Goal: Task Accomplishment & Management: Manage account settings

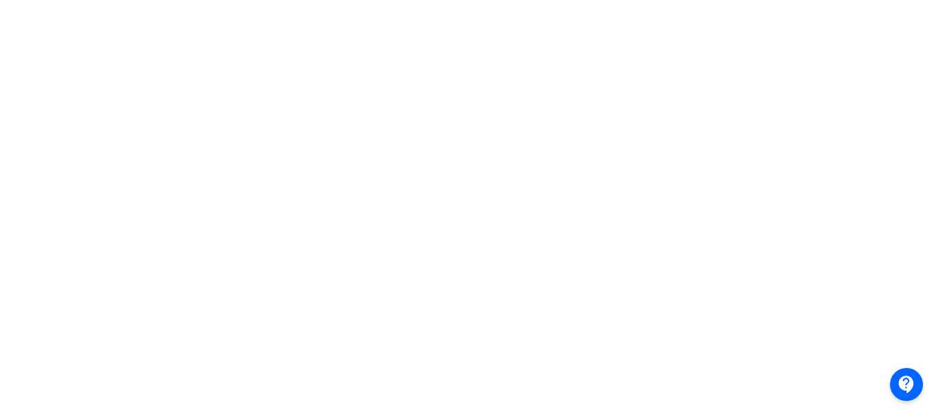
scroll to position [447, 0]
click at [4, 253] on div at bounding box center [467, 75] width 934 height 619
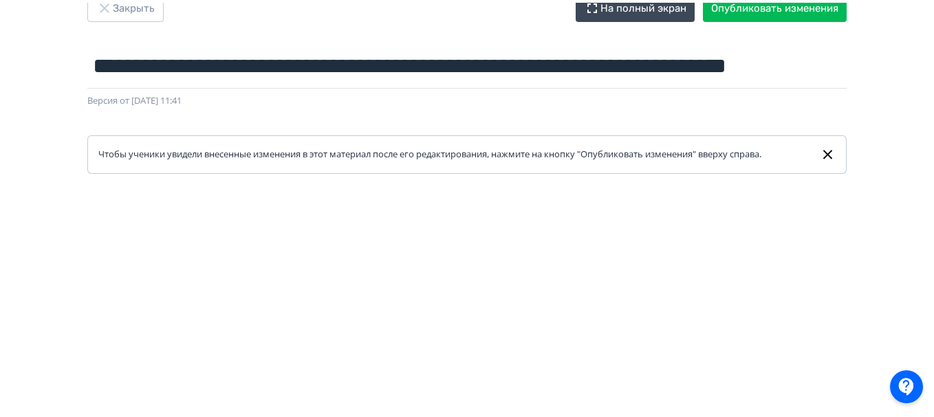
scroll to position [0, 0]
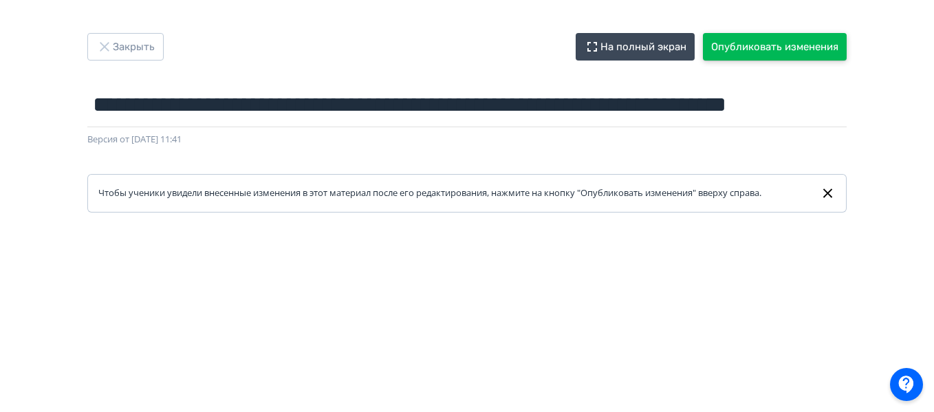
click at [752, 41] on button "Опубликовать изменения" at bounding box center [775, 47] width 144 height 28
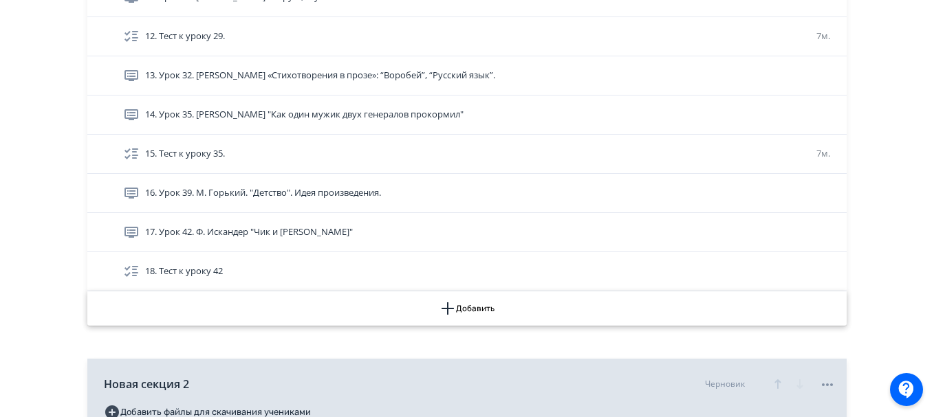
scroll to position [791, 0]
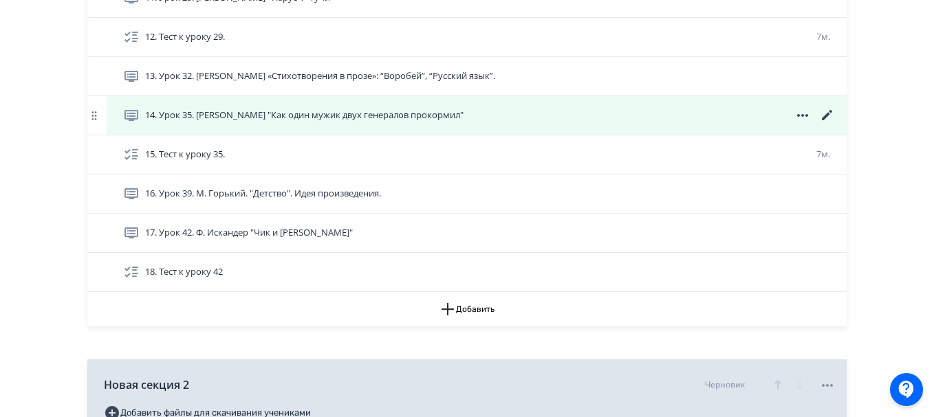
click at [826, 114] on icon at bounding box center [827, 115] width 17 height 17
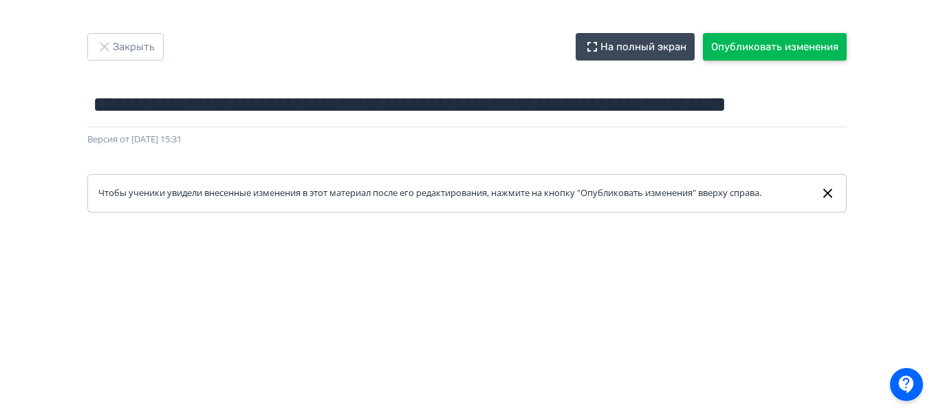
click at [729, 45] on button "Опубликовать изменения" at bounding box center [775, 47] width 144 height 28
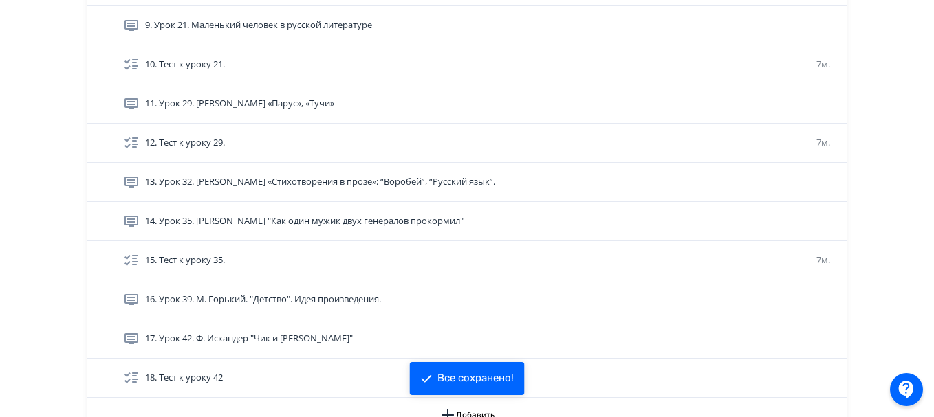
scroll to position [715, 0]
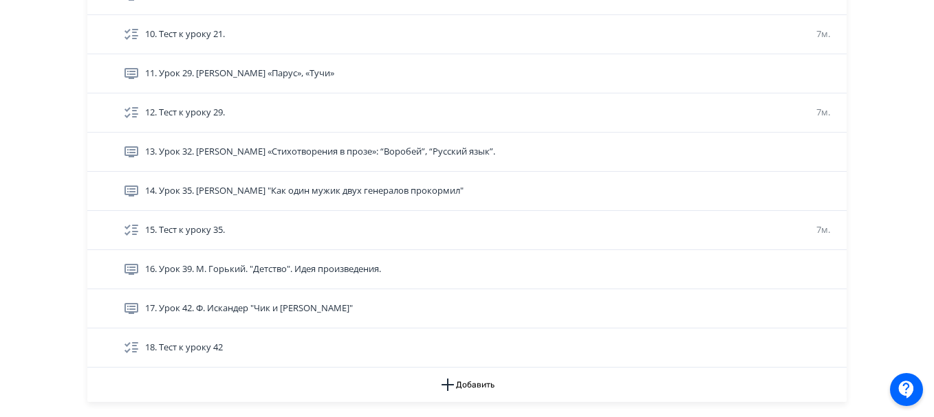
drag, startPoint x: 39, startPoint y: 234, endPoint x: 25, endPoint y: 237, distance: 14.6
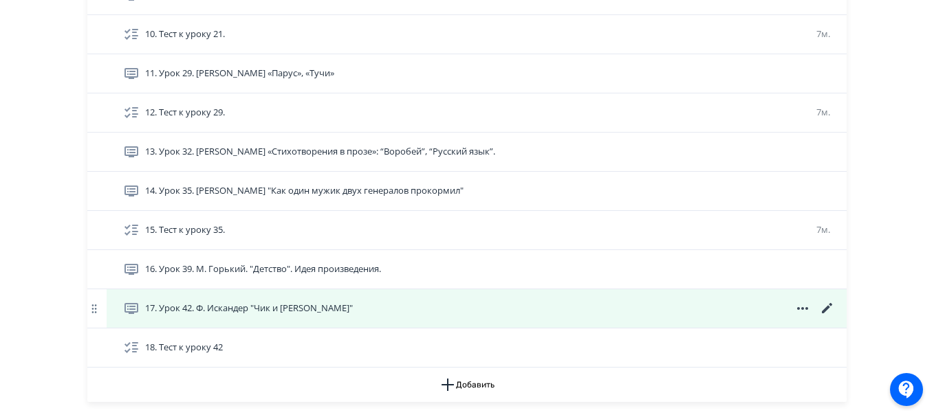
click at [829, 307] on icon at bounding box center [827, 308] width 10 height 10
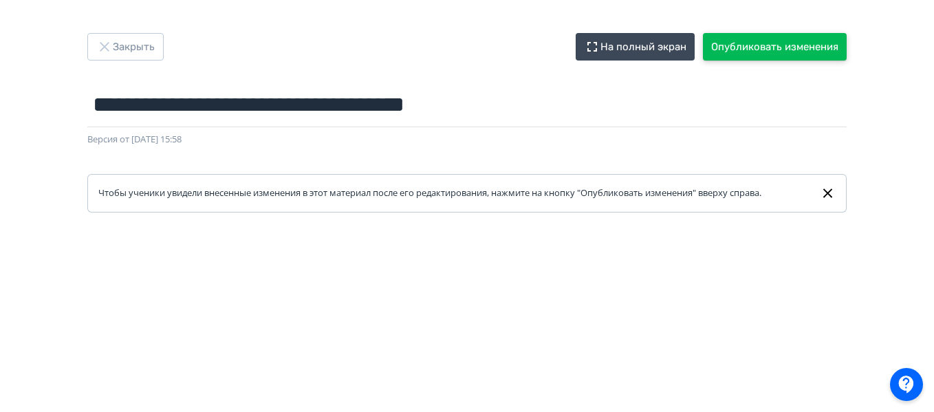
click at [734, 53] on button "Опубликовать изменения" at bounding box center [775, 47] width 144 height 28
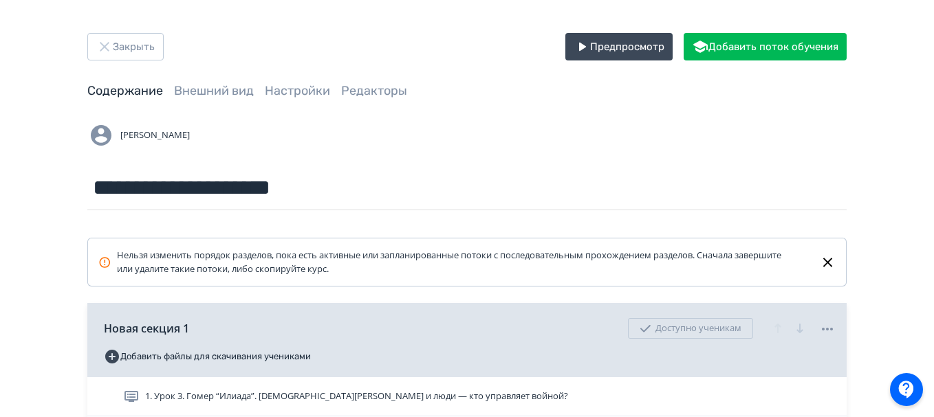
click at [113, 47] on button "Закрыть" at bounding box center [125, 47] width 76 height 28
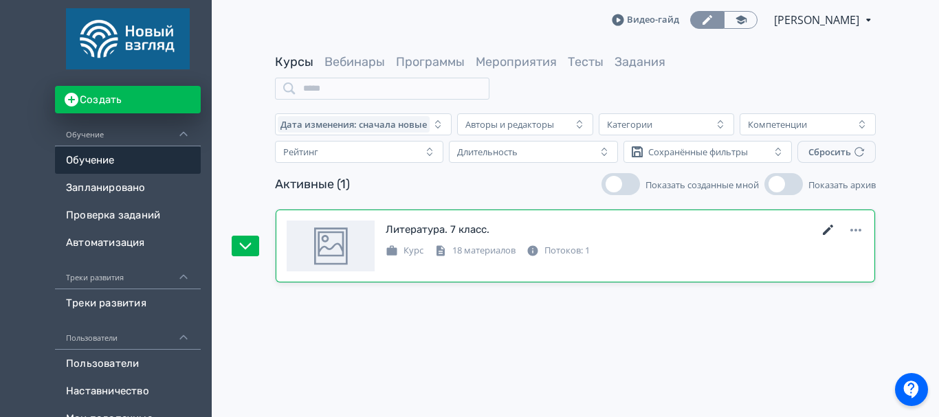
click at [829, 231] on icon at bounding box center [828, 230] width 10 height 10
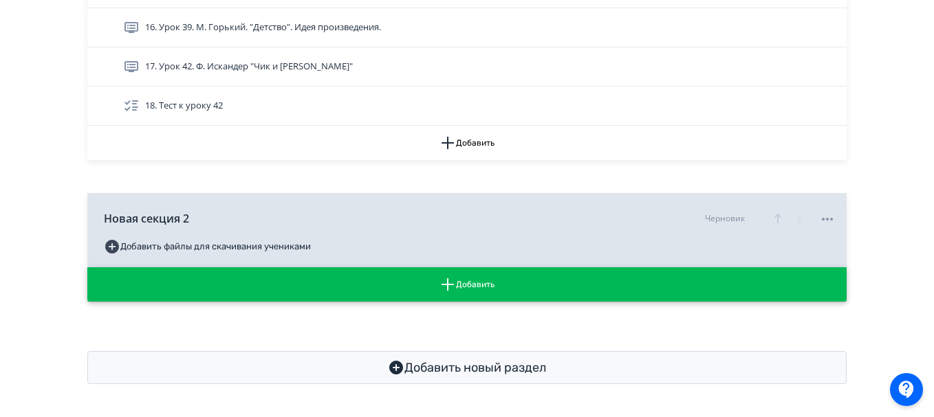
scroll to position [775, 0]
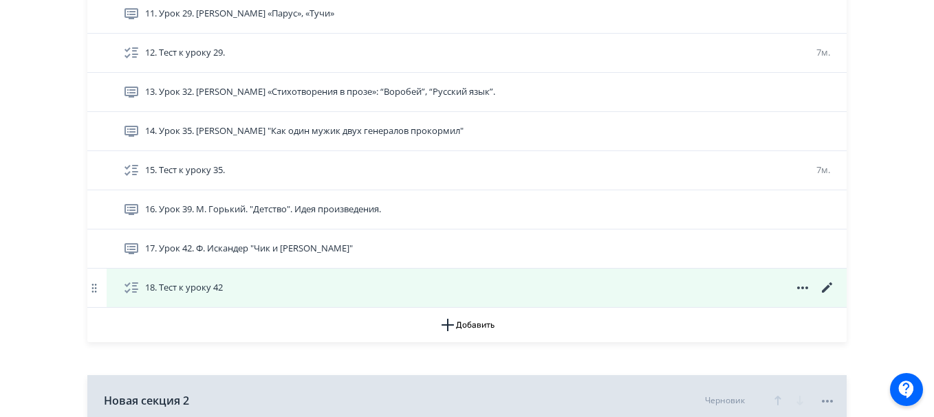
click at [821, 288] on icon at bounding box center [827, 288] width 17 height 17
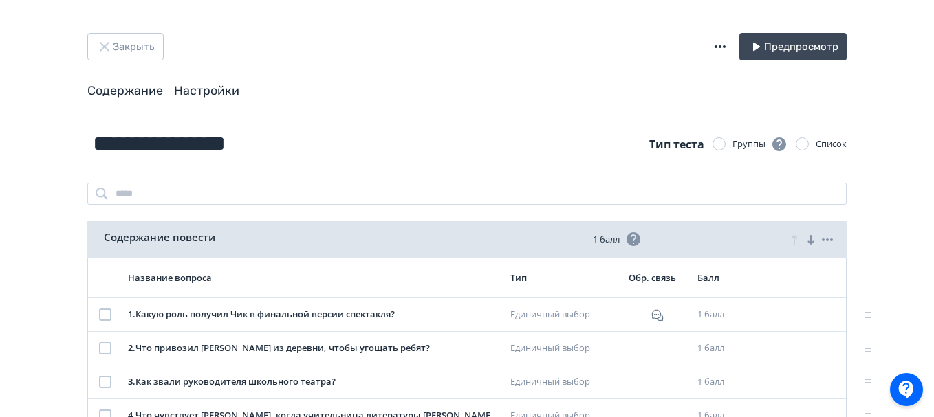
click at [234, 94] on link "Настройки" at bounding box center [206, 90] width 65 height 15
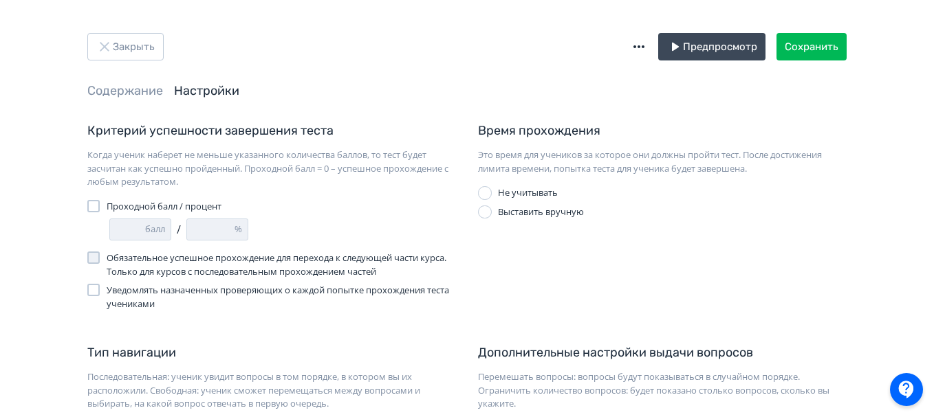
click at [487, 212] on div at bounding box center [485, 213] width 14 height 14
click at [526, 238] on input "*" at bounding box center [524, 235] width 47 height 21
click at [586, 237] on input "*" at bounding box center [596, 235] width 46 height 21
click at [616, 230] on input "*" at bounding box center [596, 235] width 46 height 21
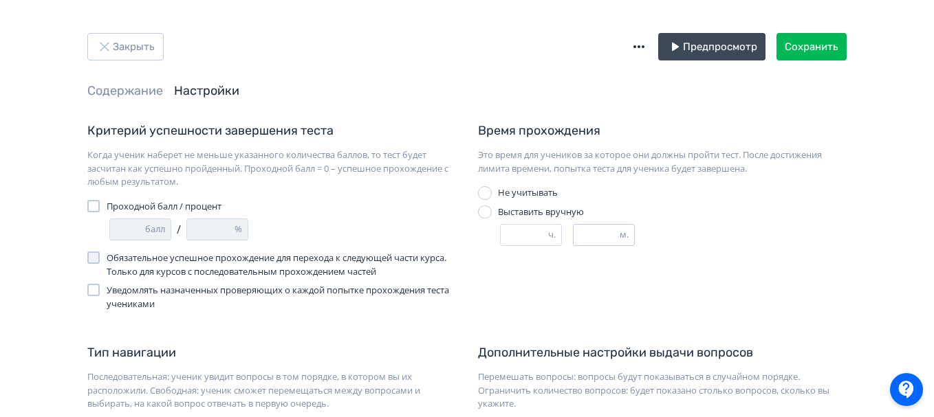
click at [616, 230] on input "*" at bounding box center [596, 235] width 46 height 21
type input "*"
click at [616, 230] on input "*" at bounding box center [596, 235] width 46 height 21
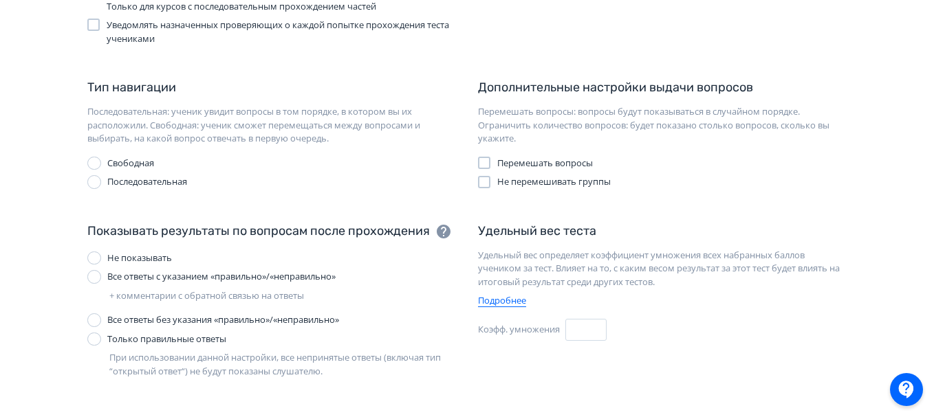
scroll to position [265, 0]
click at [96, 276] on div at bounding box center [94, 278] width 14 height 14
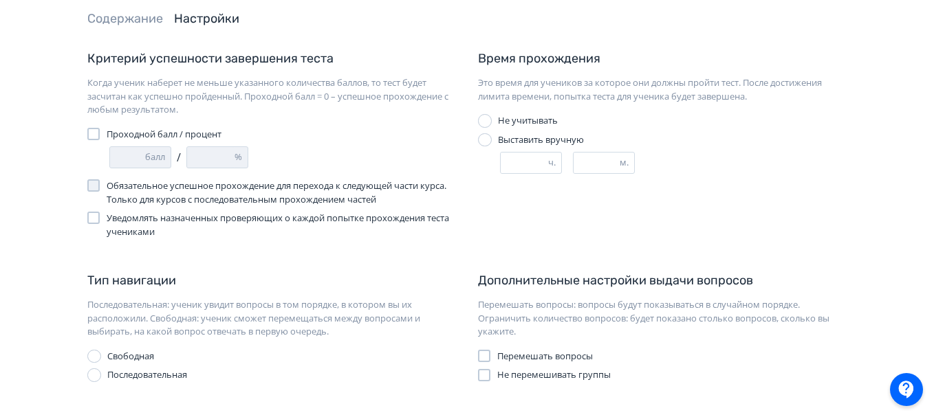
scroll to position [72, 0]
click at [96, 133] on div at bounding box center [93, 135] width 12 height 12
click at [131, 155] on input "*" at bounding box center [127, 158] width 35 height 21
type input "*"
type input "**"
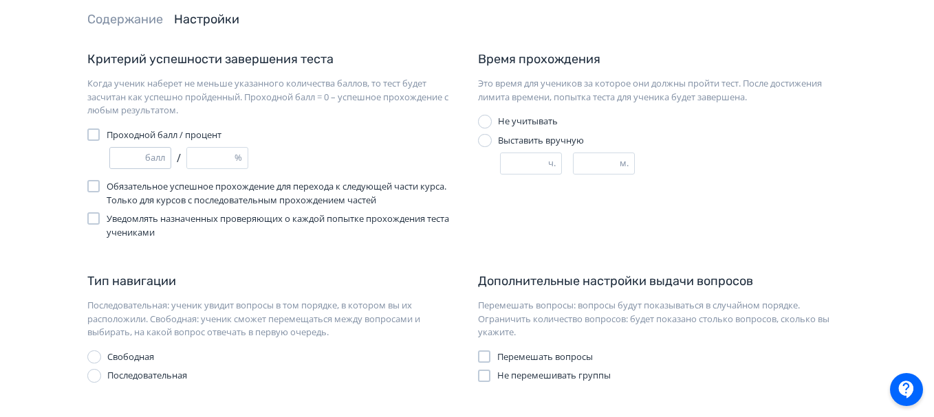
type input "**"
type input "***"
click at [1, 193] on div "Закрыть Предпросмотр Сохранить Содержание Настройки Критерий успешности заверше…" at bounding box center [467, 397] width 934 height 939
click at [131, 164] on input "**" at bounding box center [127, 158] width 35 height 21
type input "*"
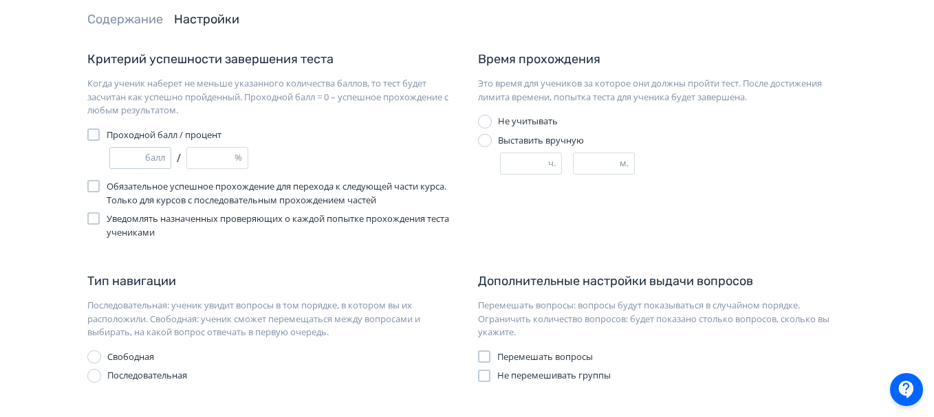
type input "**"
click at [219, 155] on input "**" at bounding box center [210, 158] width 47 height 21
type input "*"
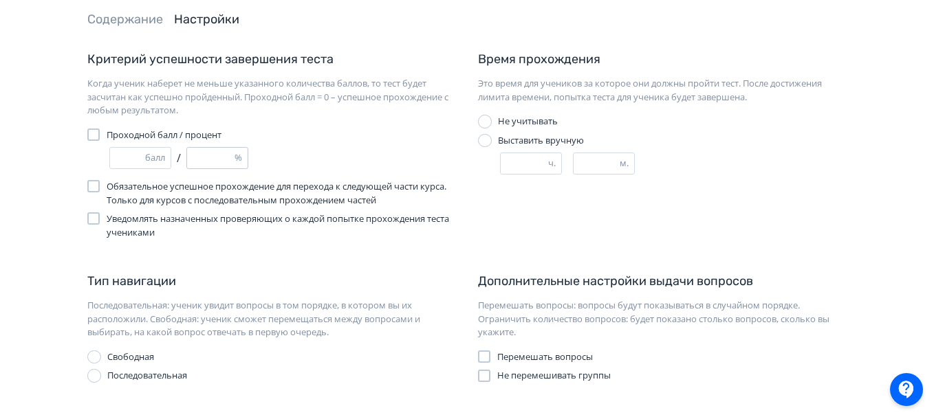
type input "**"
type input "*"
type input "***"
click at [83, 190] on div "Критерий успешности завершения теста Когда ученик наберет не меньше указанного …" at bounding box center [271, 144] width 391 height 189
click at [90, 189] on div at bounding box center [93, 186] width 12 height 12
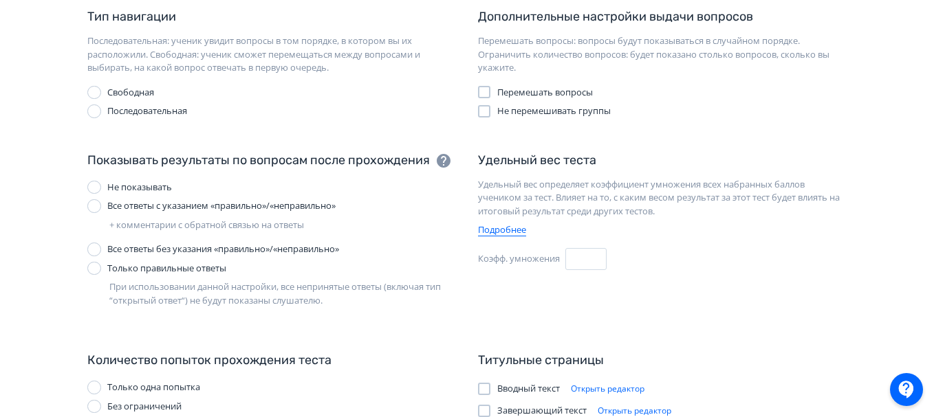
scroll to position [337, 0]
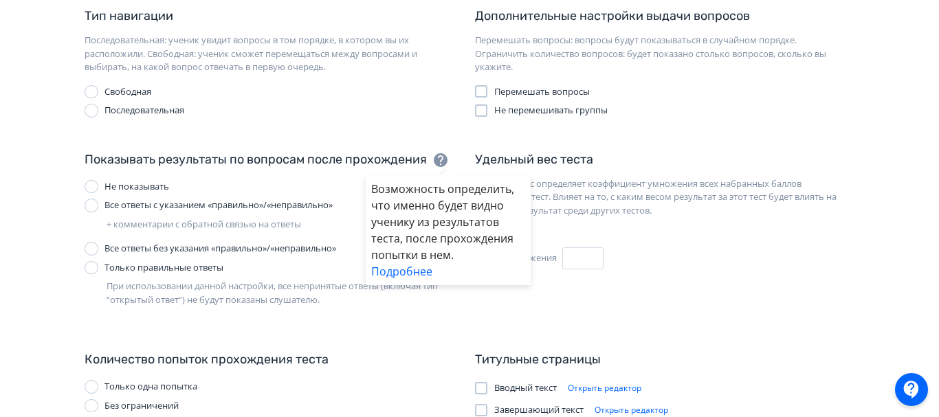
click at [479, 87] on div "Возможность определить, что именно будет видно ученику из результатов теста, по…" at bounding box center [469, 208] width 939 height 417
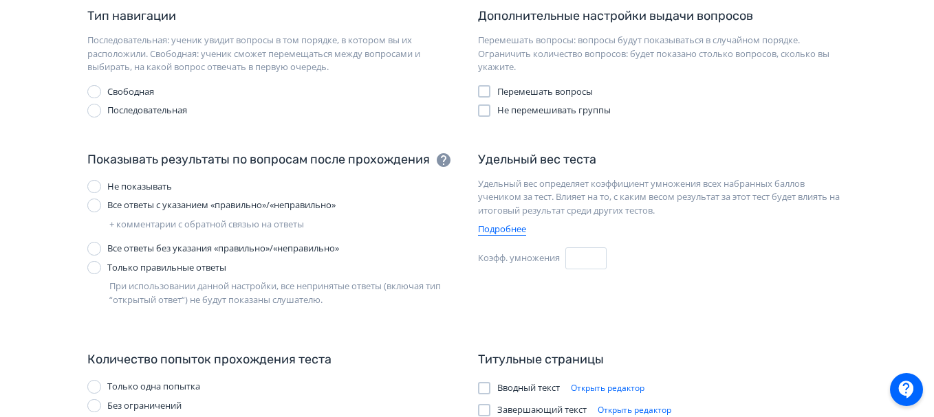
click at [485, 88] on div at bounding box center [484, 91] width 12 height 12
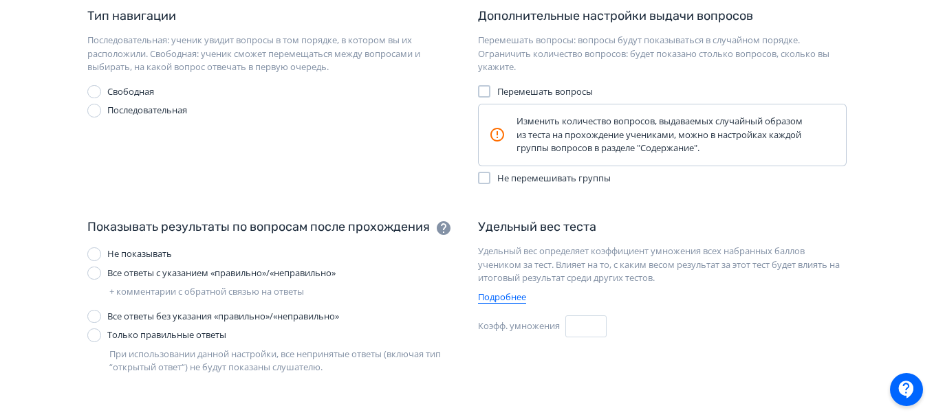
click at [671, 204] on div "Критерий успешности завершения теста Когда ученик наберет не меньше указанного …" at bounding box center [466, 211] width 759 height 853
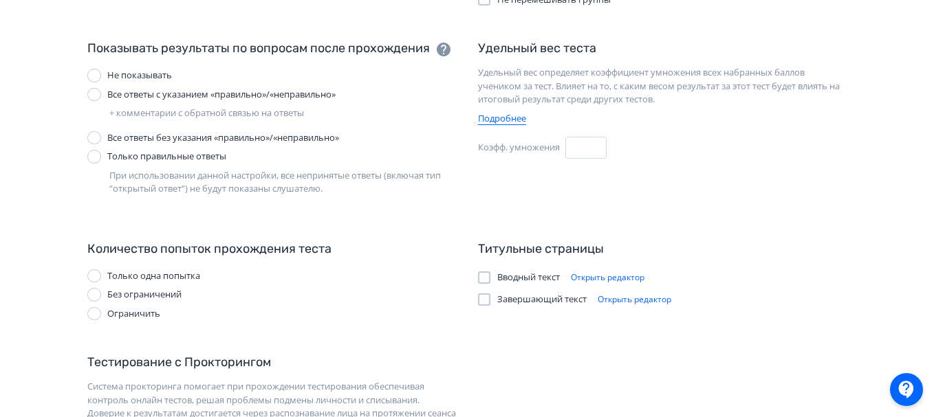
scroll to position [590, 0]
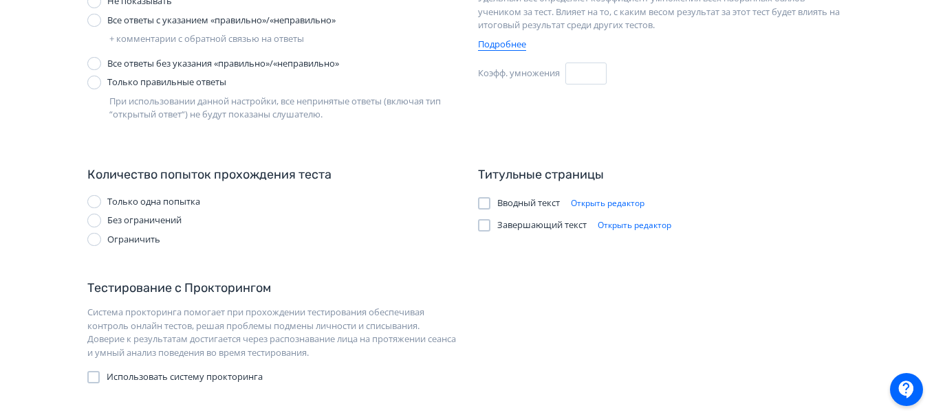
click at [94, 241] on div at bounding box center [94, 240] width 14 height 14
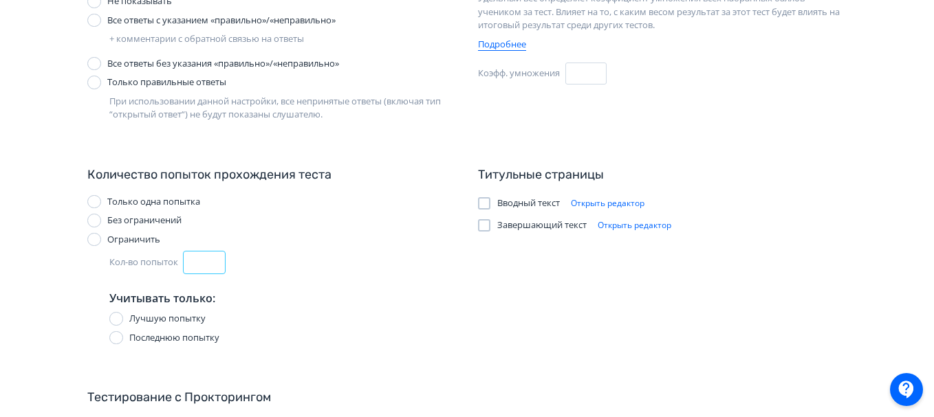
click at [204, 263] on input "*" at bounding box center [204, 263] width 41 height 22
click at [214, 256] on input "*" at bounding box center [204, 263] width 41 height 22
type input "*"
click at [214, 256] on input "*" at bounding box center [204, 263] width 41 height 22
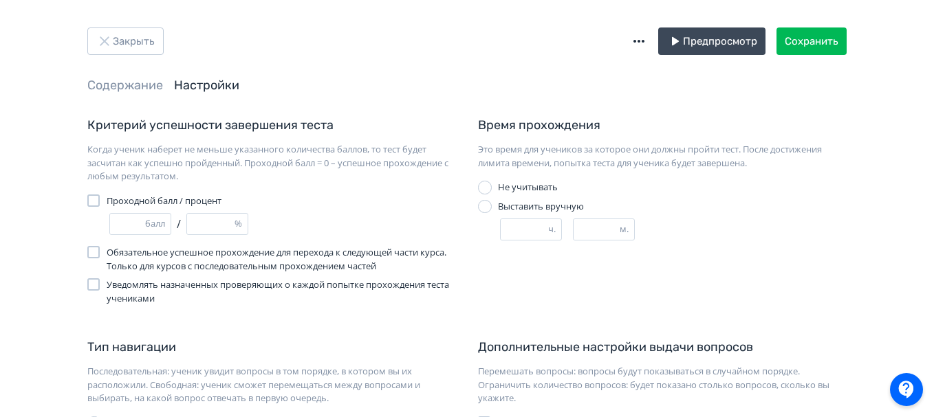
scroll to position [0, 0]
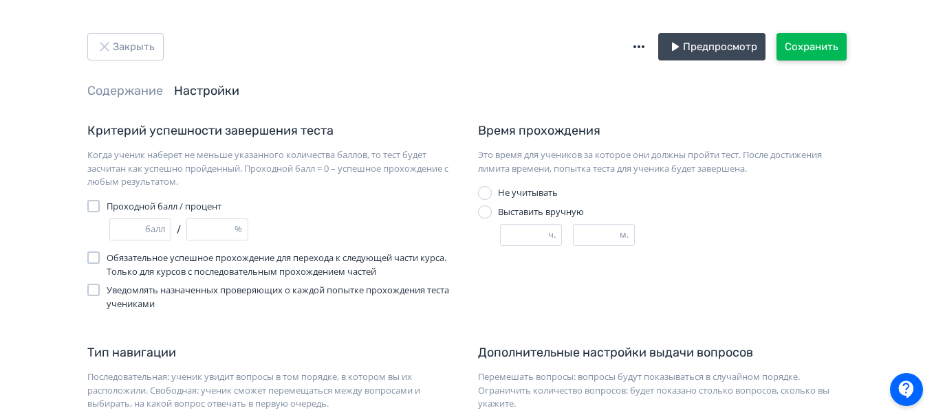
click at [813, 45] on button "Сохранить" at bounding box center [811, 47] width 70 height 28
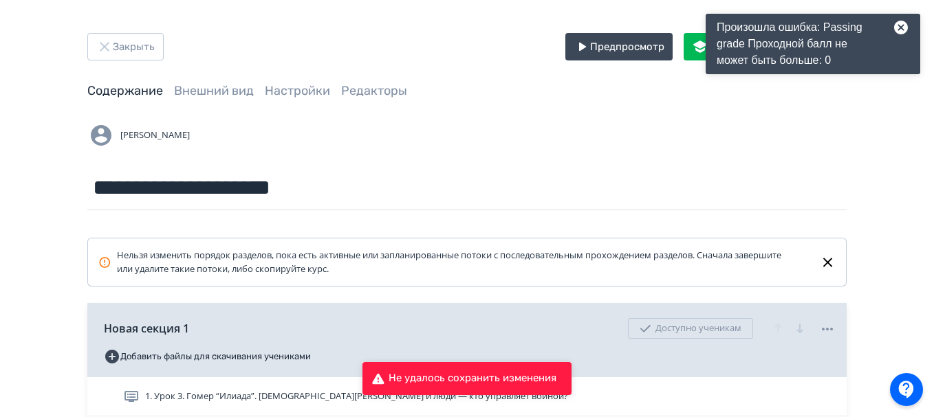
click at [902, 25] on icon at bounding box center [895, 27] width 28 height 17
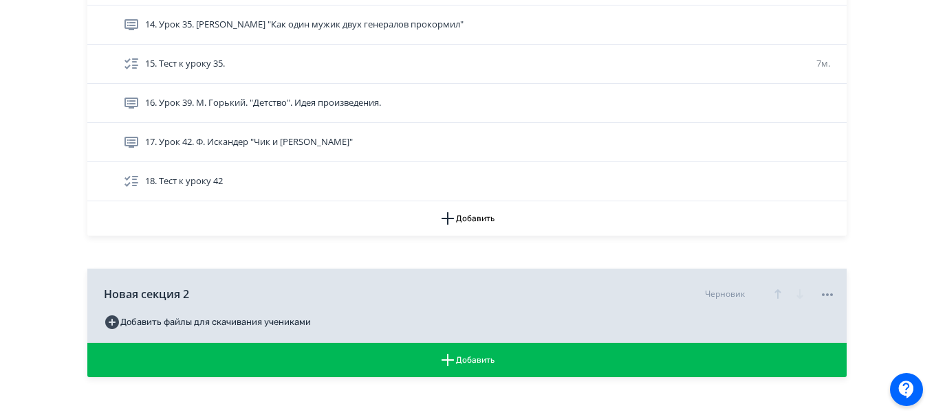
scroll to position [881, 0]
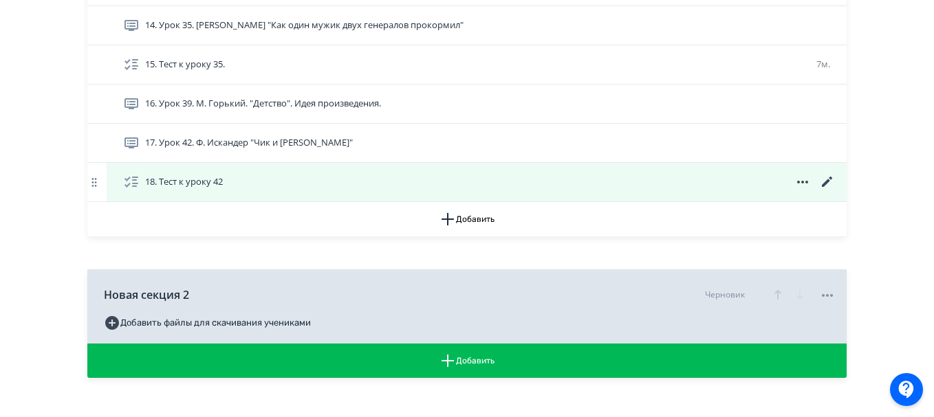
click at [826, 183] on icon at bounding box center [827, 182] width 10 height 10
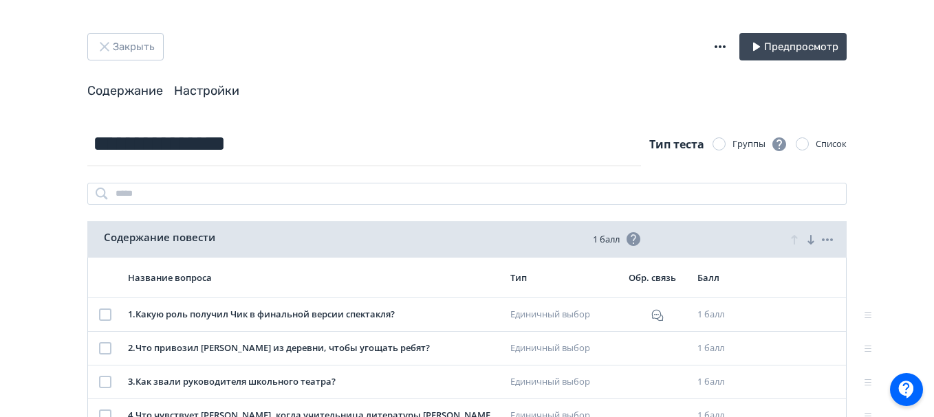
click at [185, 85] on link "Настройки" at bounding box center [206, 90] width 65 height 15
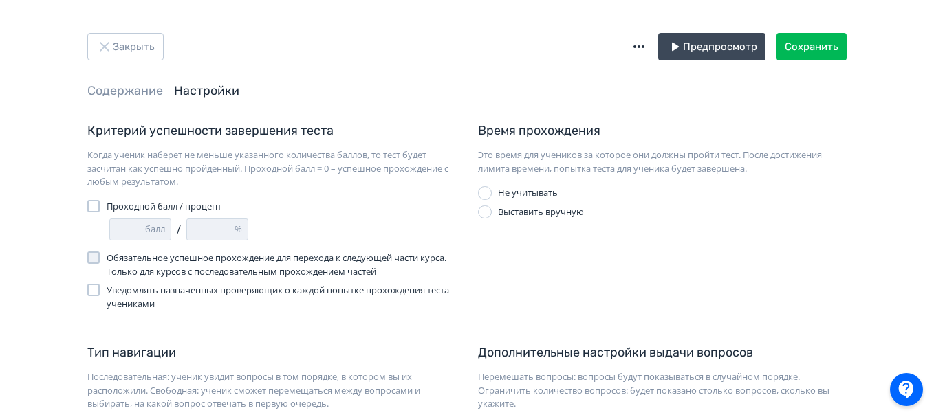
scroll to position [72, 0]
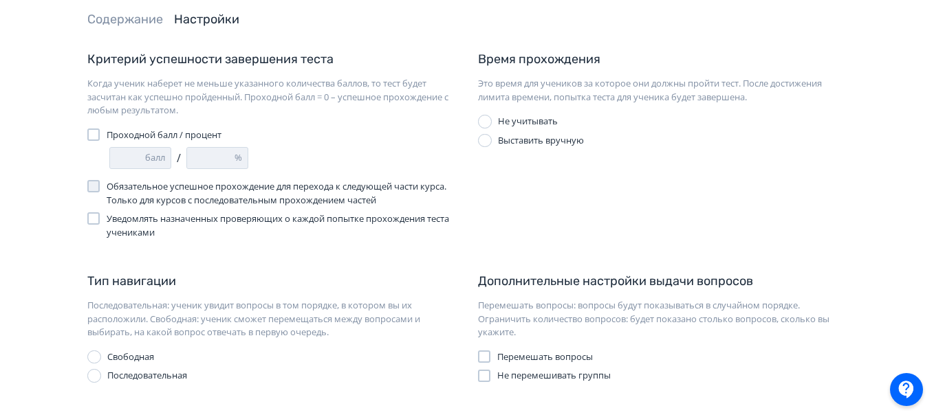
click at [102, 132] on label "Проходной балл / процент" at bounding box center [154, 136] width 134 height 14
click at [205, 158] on input "*" at bounding box center [210, 158] width 47 height 21
type input "*"
type input "**"
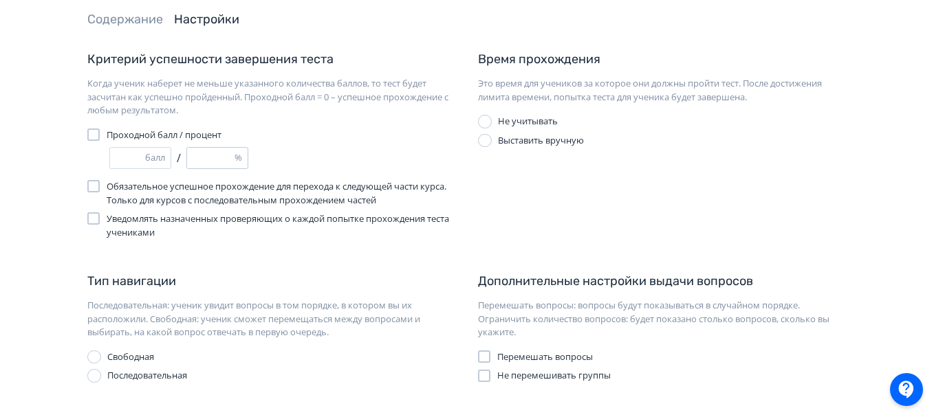
type input "*"
click at [126, 157] on input "*" at bounding box center [127, 158] width 35 height 21
type input "*"
type input "**"
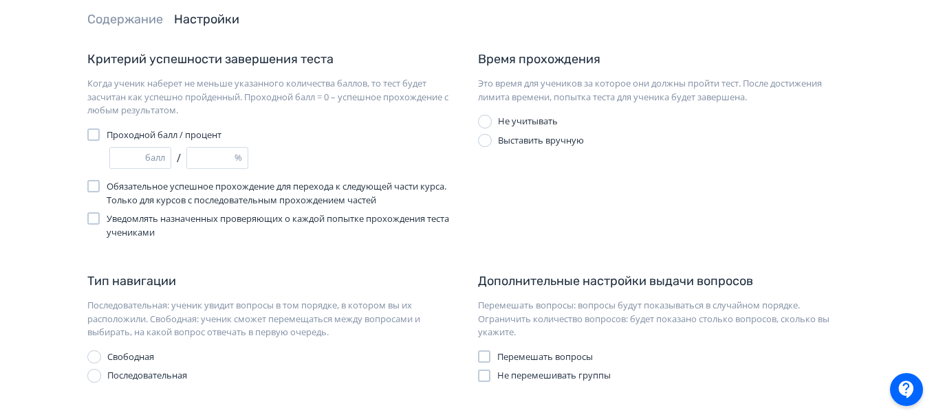
type input "*"
click at [38, 161] on div "Закрыть Предпросмотр Сохранить Содержание Настройки Критерий успешности заверше…" at bounding box center [467, 397] width 934 height 939
click at [91, 184] on div at bounding box center [93, 186] width 12 height 12
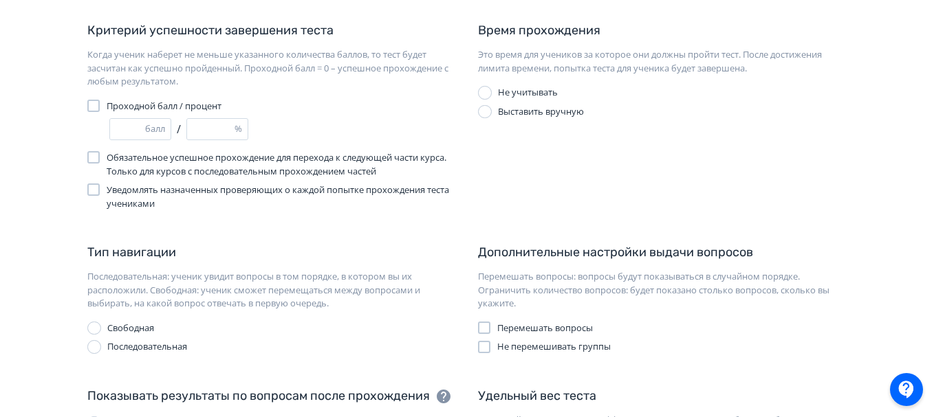
click at [488, 110] on div at bounding box center [485, 112] width 14 height 14
click at [589, 135] on input "*" at bounding box center [596, 134] width 46 height 21
click at [617, 132] on input "*" at bounding box center [596, 134] width 46 height 21
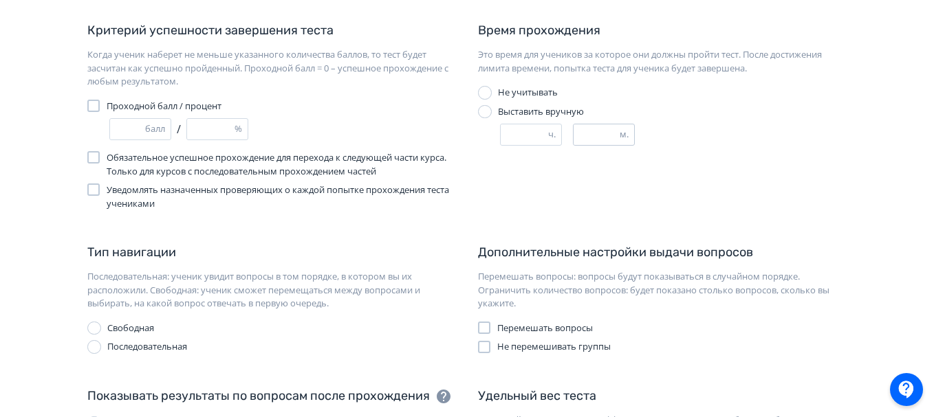
click at [617, 132] on input "*" at bounding box center [596, 134] width 46 height 21
type input "*"
click at [615, 131] on input "*" at bounding box center [596, 134] width 46 height 21
click at [629, 204] on div "Время прохождения Это время для учеников за которое они должны пройти тест. Пос…" at bounding box center [662, 115] width 391 height 189
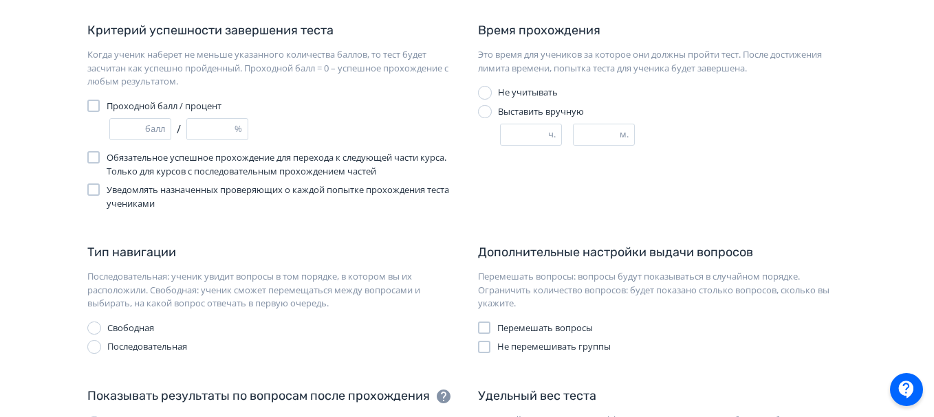
click at [489, 322] on label "Перемешать вопросы" at bounding box center [535, 329] width 115 height 14
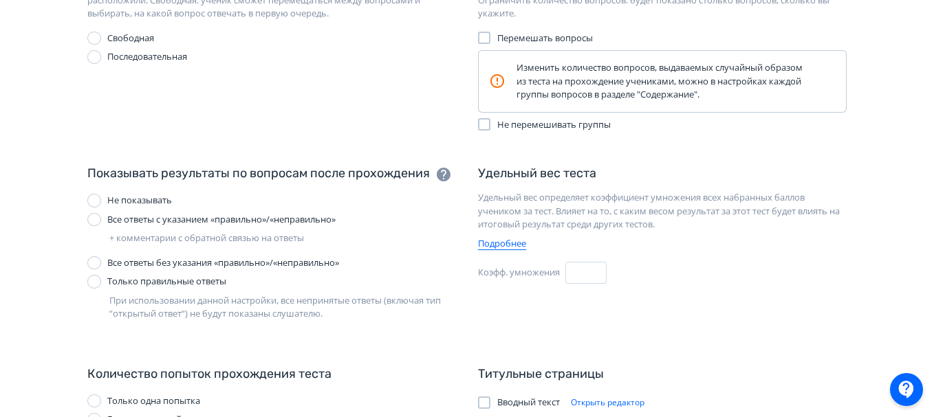
scroll to position [391, 0]
click at [94, 219] on div at bounding box center [94, 219] width 14 height 14
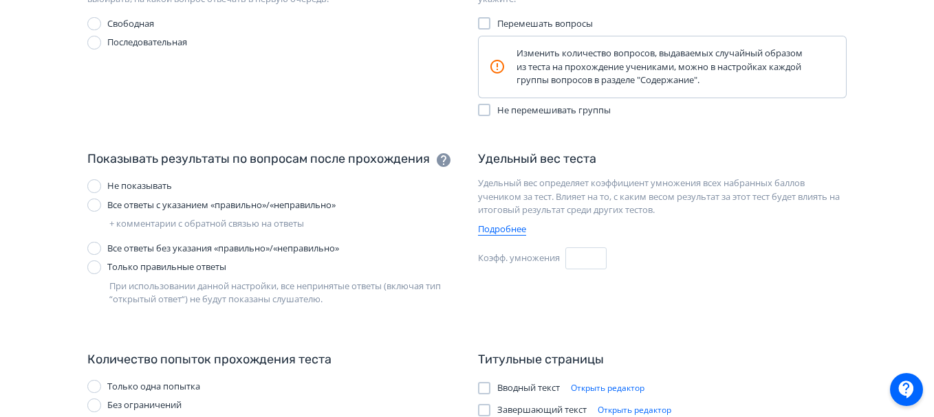
scroll to position [590, 0]
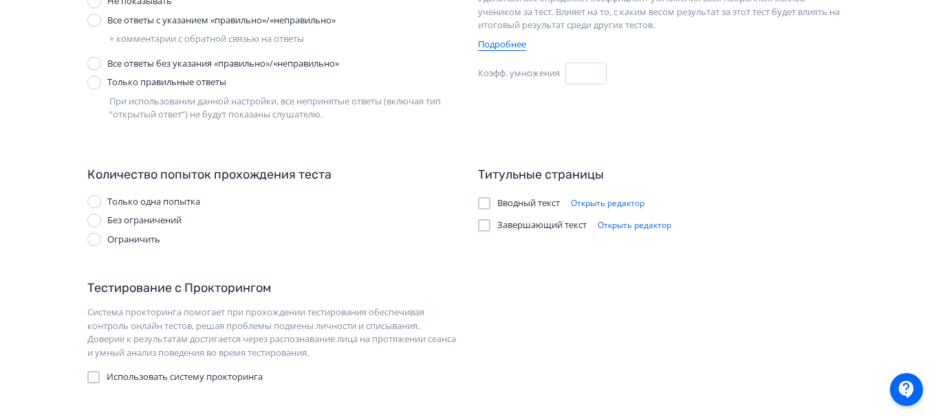
click at [96, 243] on div at bounding box center [94, 240] width 14 height 14
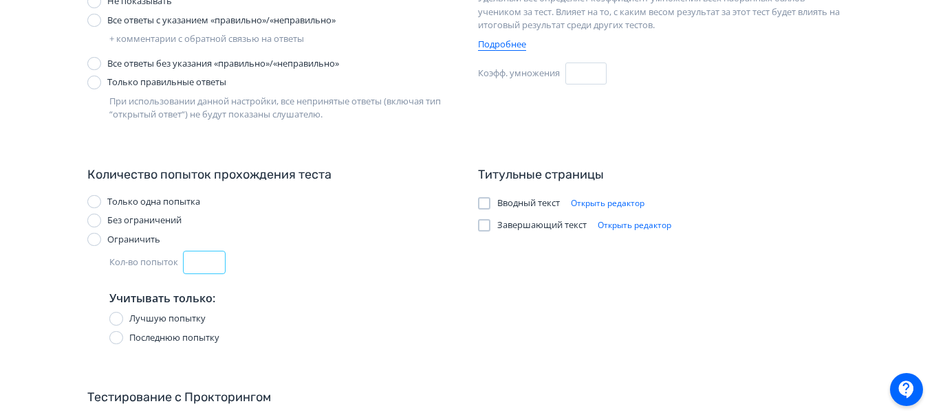
click at [204, 266] on input "*" at bounding box center [204, 263] width 41 height 22
type input "*"
click at [212, 256] on input "*" at bounding box center [204, 263] width 41 height 22
click at [457, 281] on div "Количество попыток прохождения теста Только одна попытка Без ограничений Ограни…" at bounding box center [271, 261] width 391 height 190
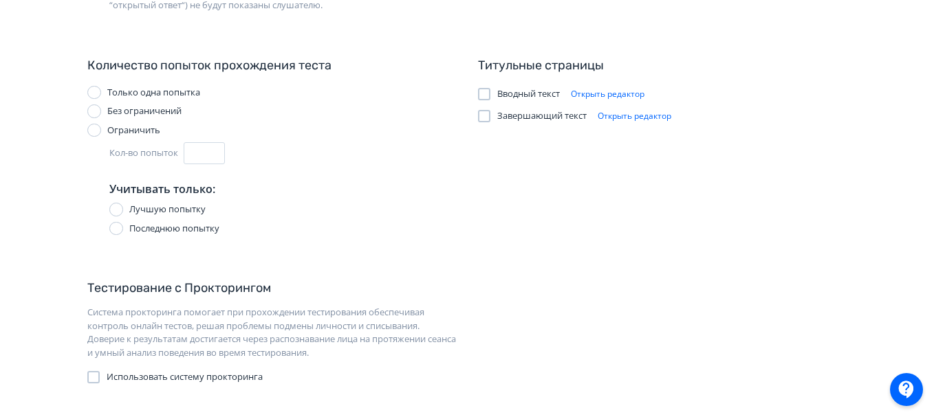
scroll to position [0, 0]
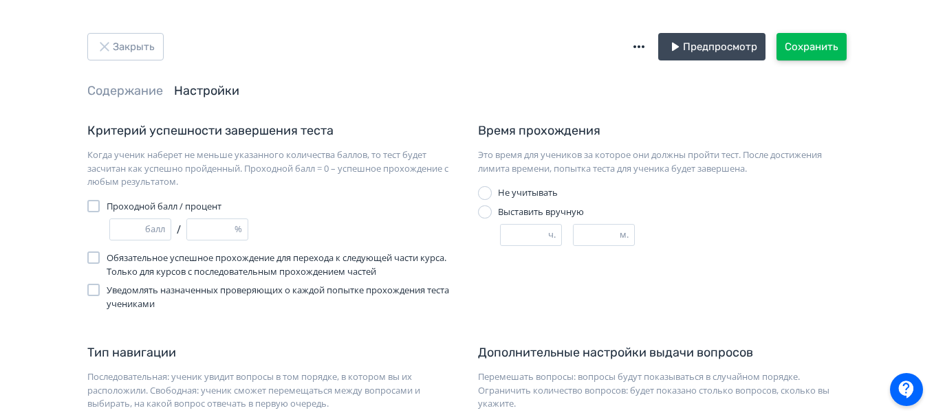
click at [805, 45] on button "Сохранить" at bounding box center [811, 47] width 70 height 28
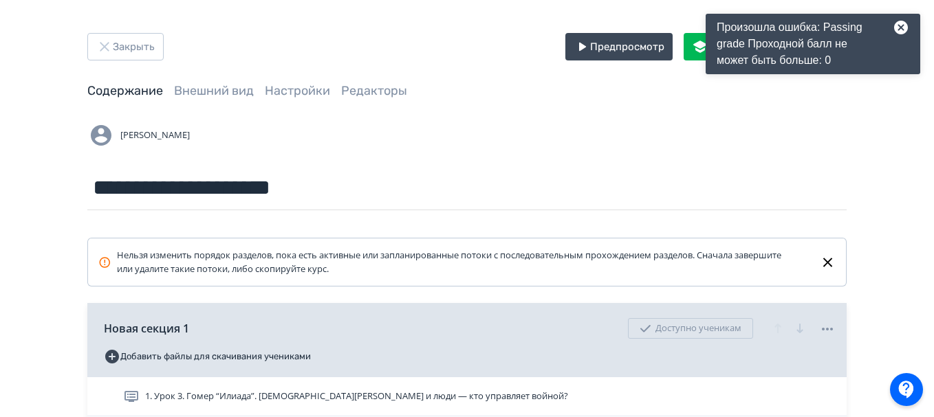
click at [899, 18] on div "Произошла ошибка: Passing grade Проходной балл не может быть больше: 0" at bounding box center [812, 44] width 215 height 61
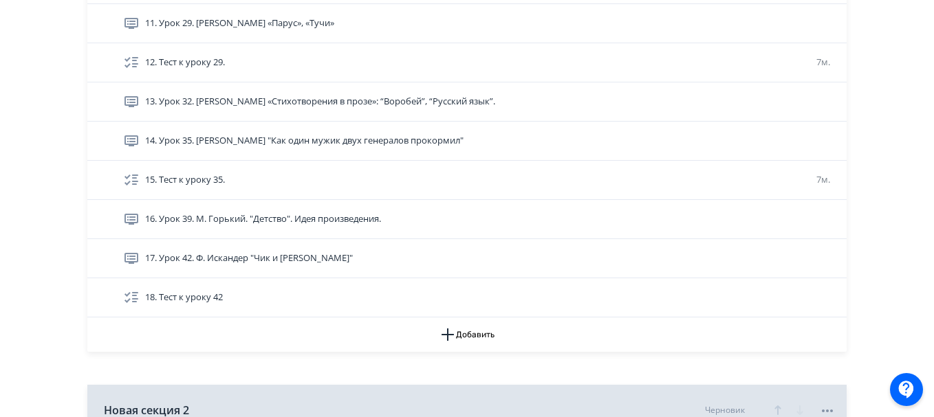
scroll to position [766, 0]
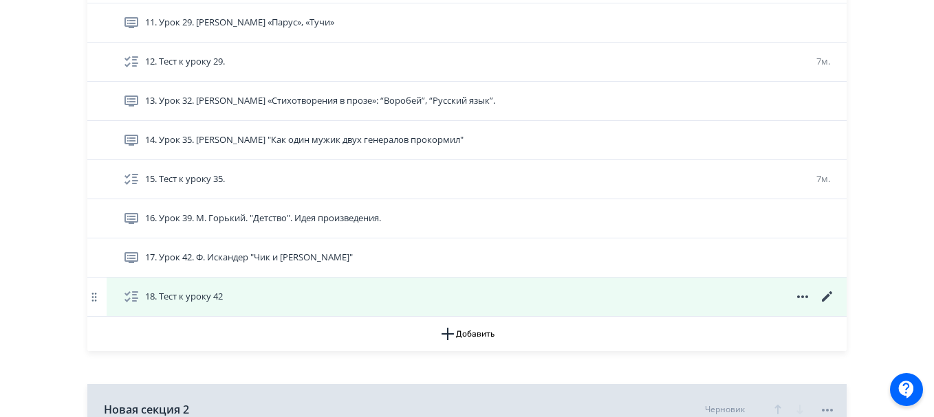
click at [826, 292] on icon at bounding box center [827, 297] width 17 height 17
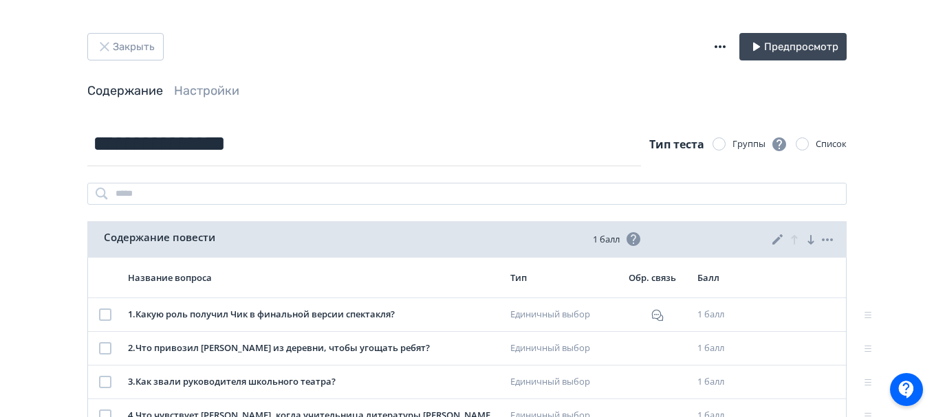
scroll to position [1, 0]
click at [183, 94] on link "Настройки" at bounding box center [206, 90] width 65 height 15
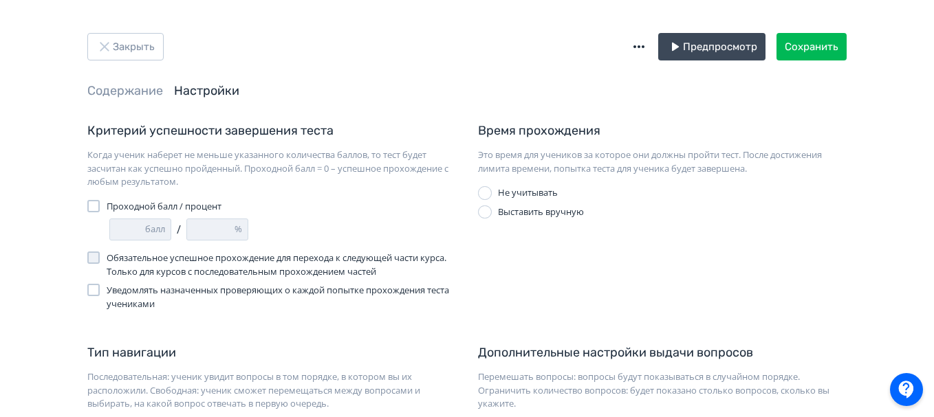
click at [90, 206] on div at bounding box center [93, 206] width 12 height 12
click at [128, 227] on input "*" at bounding box center [127, 229] width 35 height 21
type input "*"
type input "**"
type input "*"
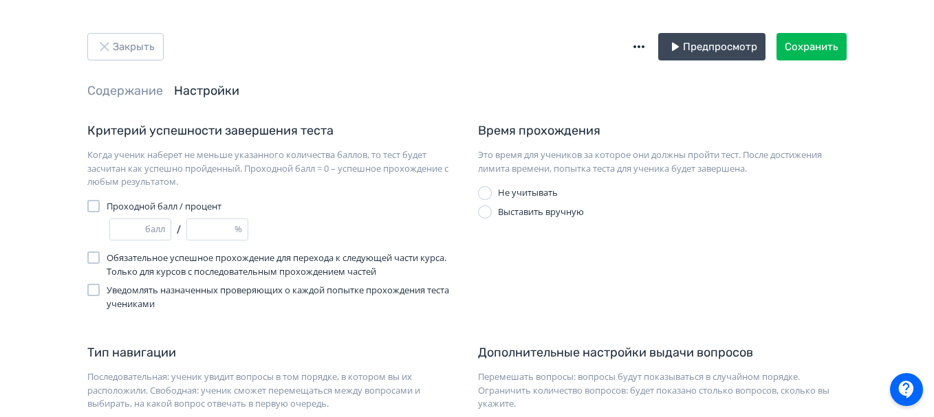
click at [809, 61] on header "Закрыть Предпросмотр Сохранить Содержание Настройки" at bounding box center [466, 66] width 759 height 67
click at [804, 48] on button "Сохранить" at bounding box center [811, 47] width 70 height 28
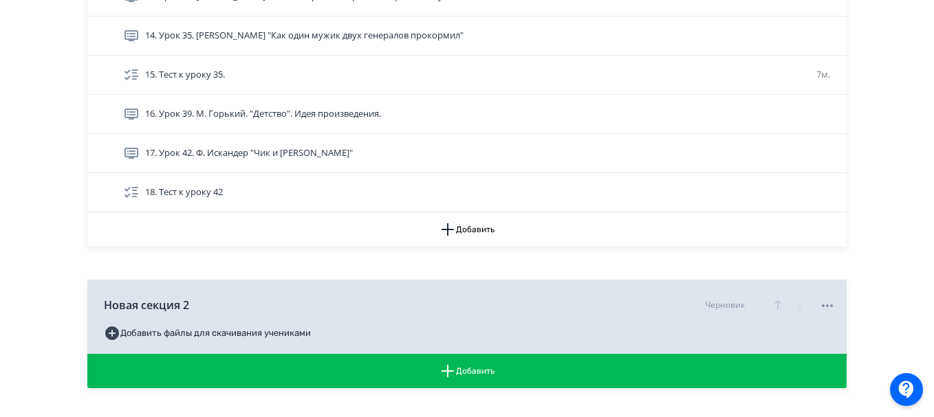
scroll to position [875, 0]
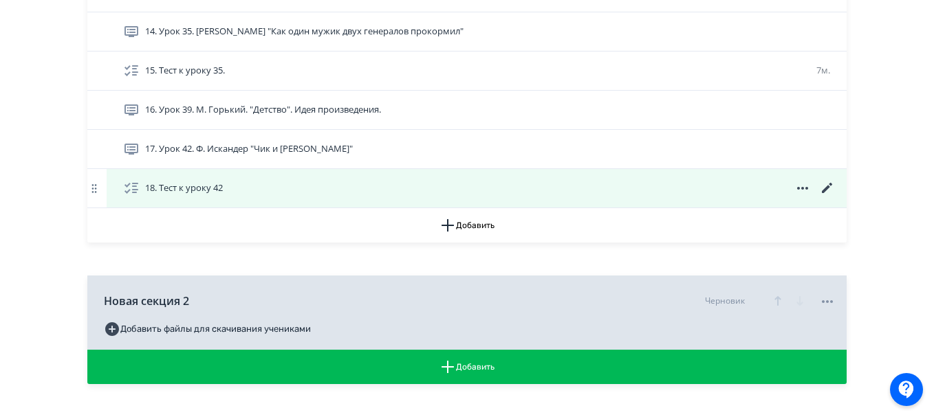
click at [830, 190] on icon at bounding box center [827, 188] width 17 height 17
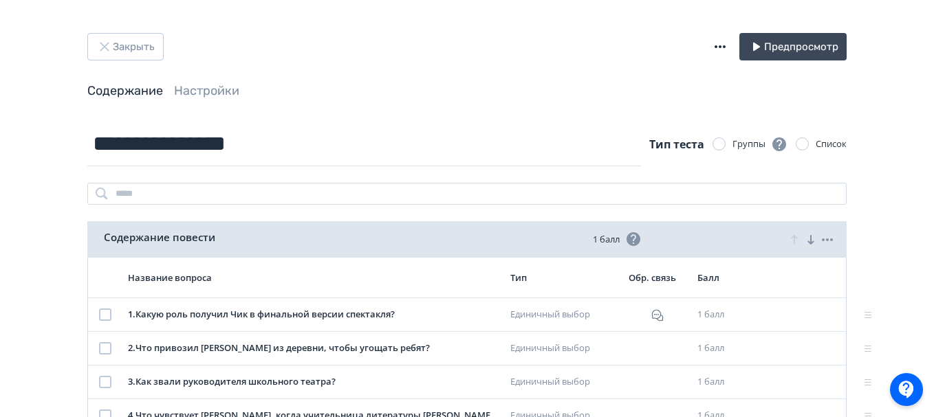
click at [203, 81] on header "Закрыть Предпросмотр Содержание Настройки" at bounding box center [466, 66] width 759 height 67
click at [208, 91] on link "Настройки" at bounding box center [206, 90] width 65 height 15
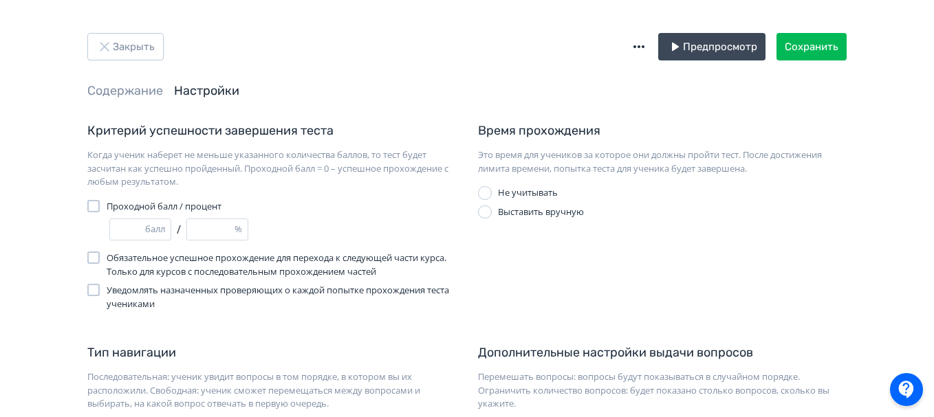
click at [485, 214] on div at bounding box center [485, 213] width 14 height 14
click at [591, 234] on input "*" at bounding box center [596, 235] width 46 height 21
click at [614, 232] on input "*" at bounding box center [596, 235] width 46 height 21
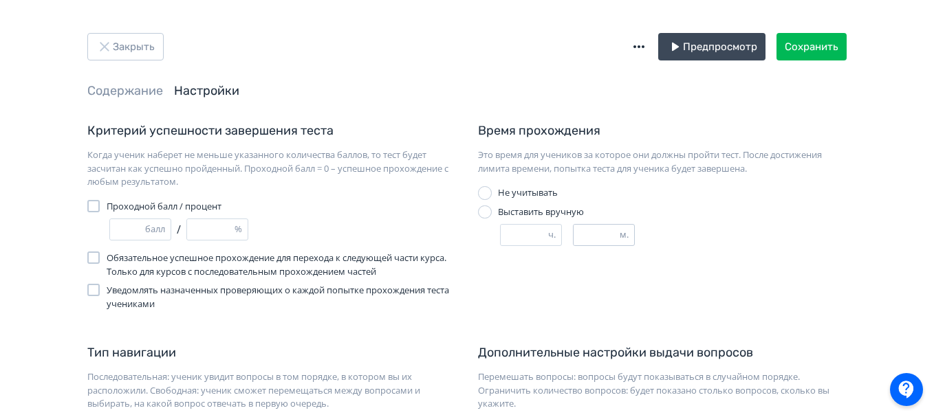
click at [614, 232] on input "*" at bounding box center [596, 235] width 46 height 21
type input "*"
click at [614, 232] on input "*" at bounding box center [596, 235] width 46 height 21
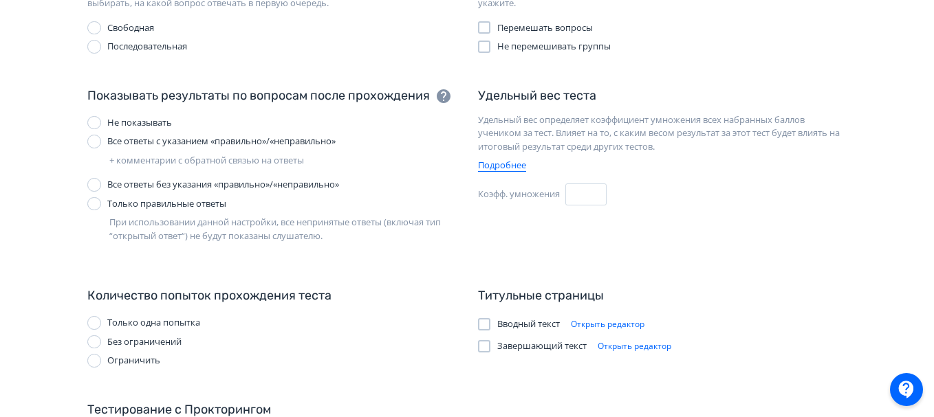
scroll to position [402, 0]
click at [96, 144] on div at bounding box center [94, 141] width 14 height 14
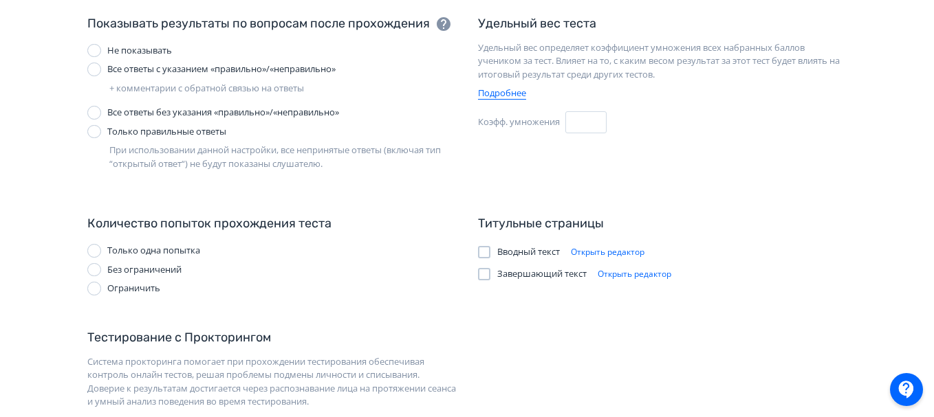
scroll to position [474, 0]
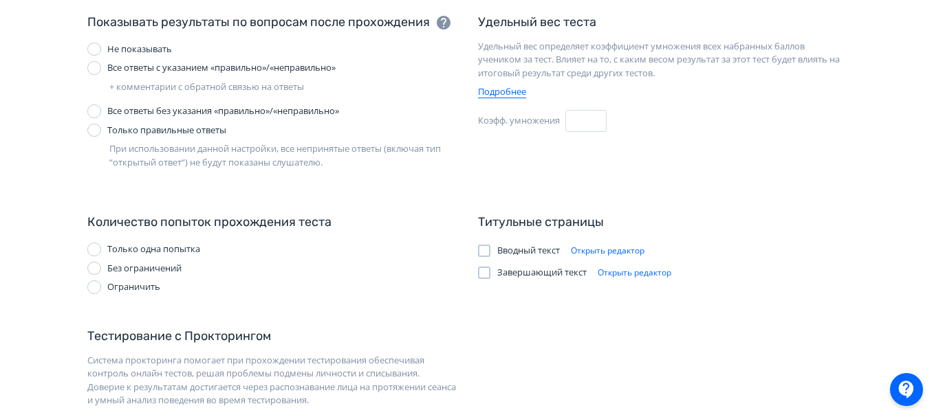
click at [99, 293] on label "Ограничить" at bounding box center [123, 288] width 73 height 14
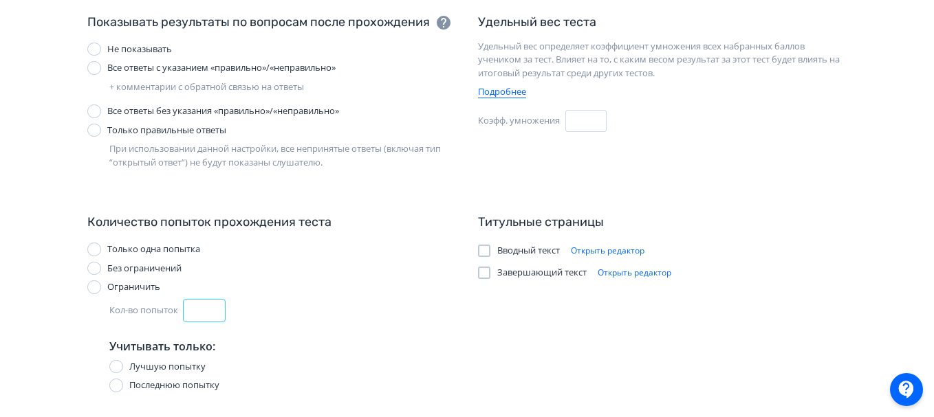
click at [205, 310] on input "*" at bounding box center [204, 311] width 41 height 22
type input "*"
click at [214, 307] on input "*" at bounding box center [204, 311] width 41 height 22
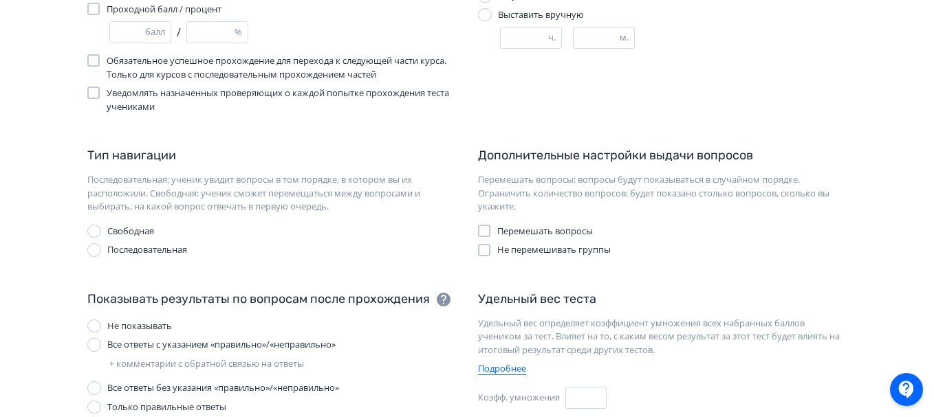
scroll to position [123, 0]
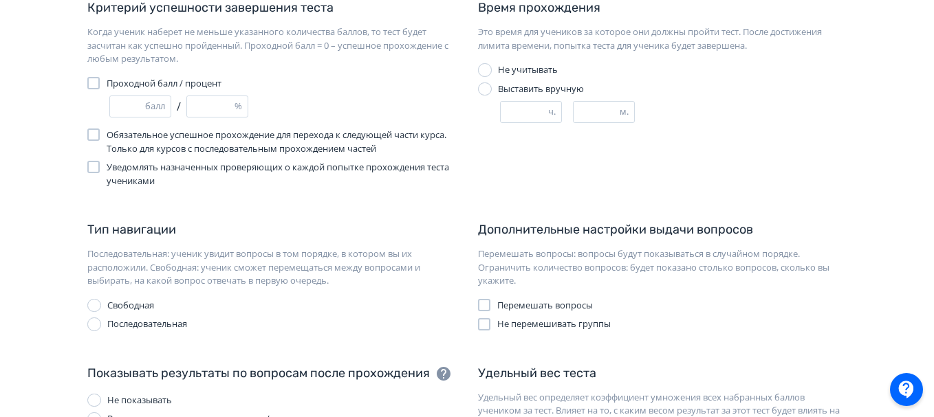
click at [485, 301] on div at bounding box center [484, 305] width 12 height 12
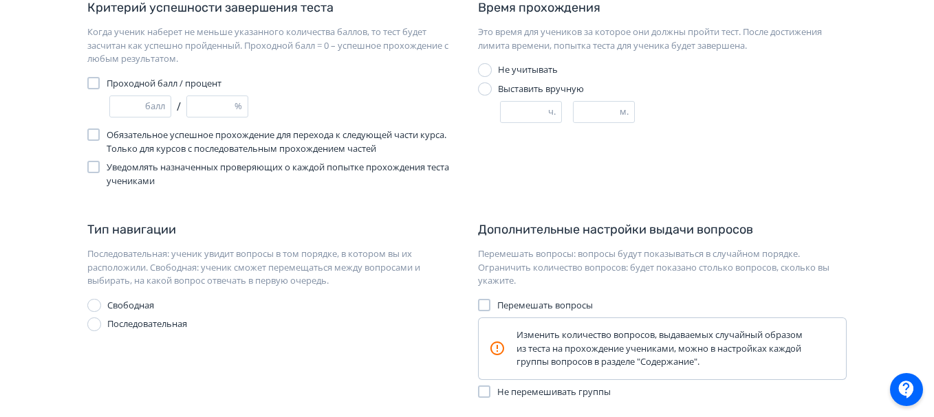
scroll to position [0, 0]
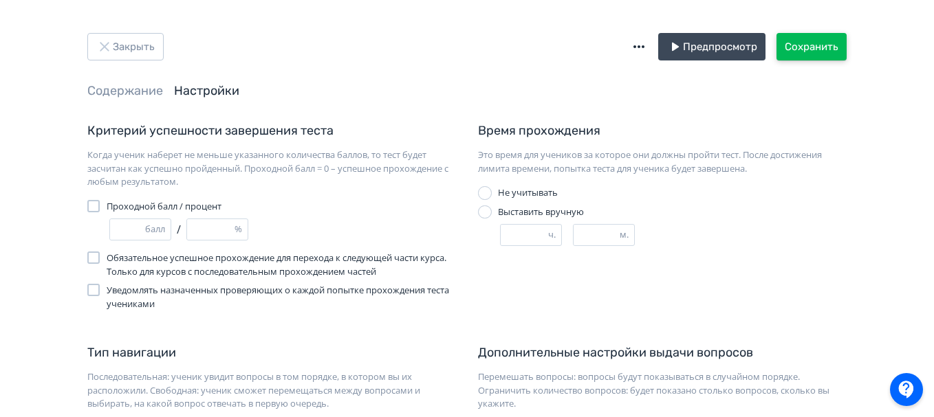
click at [797, 54] on button "Сохранить" at bounding box center [811, 47] width 70 height 28
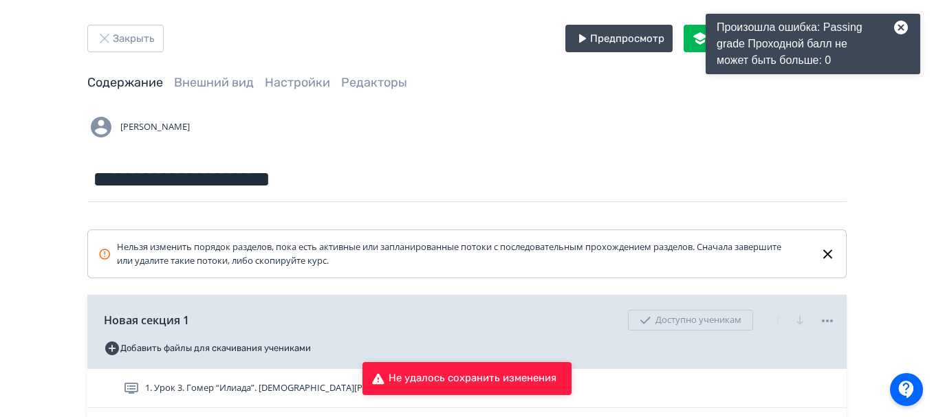
scroll to position [9, 0]
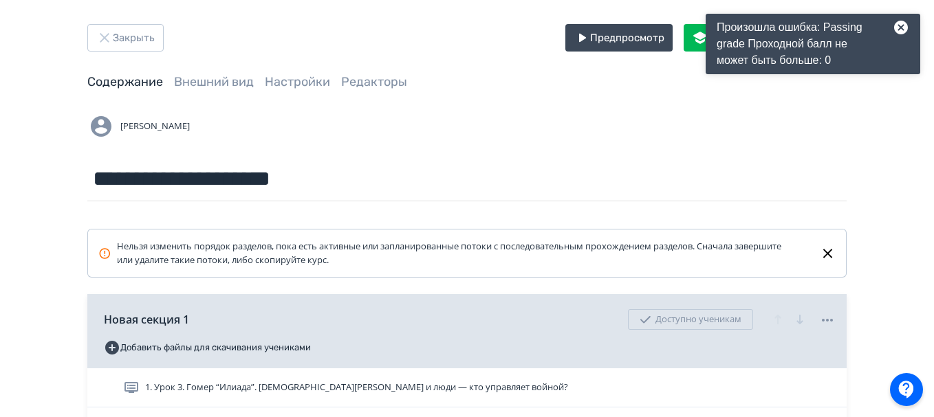
click at [903, 25] on icon at bounding box center [895, 27] width 28 height 17
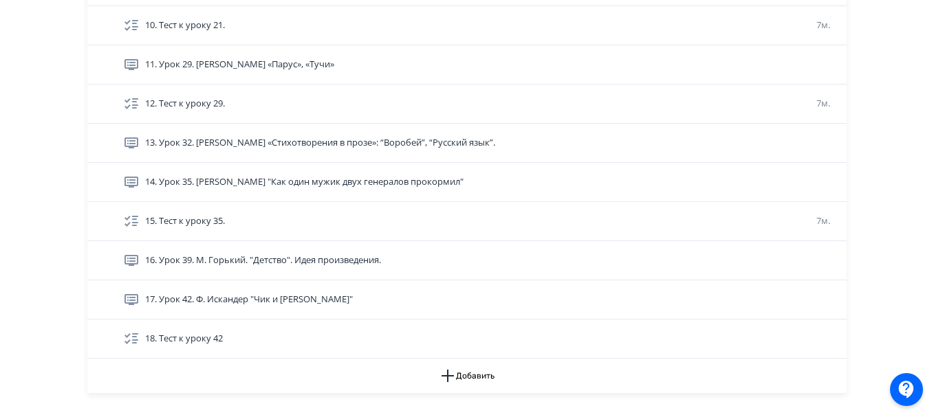
scroll to position [813, 0]
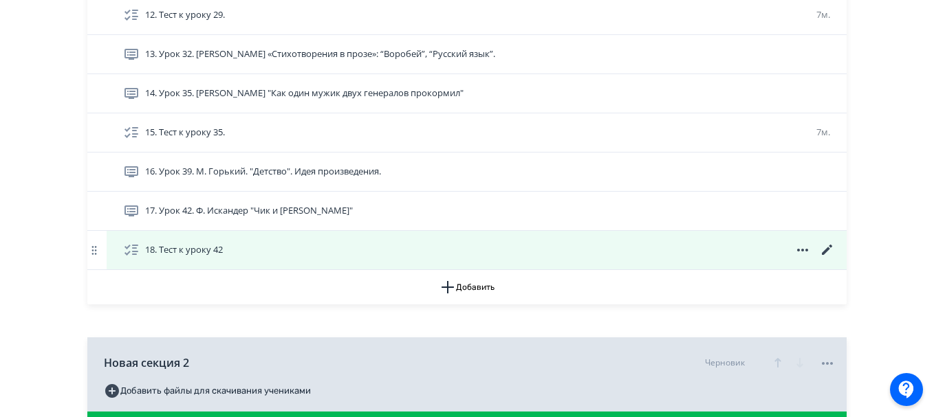
click at [824, 253] on icon at bounding box center [827, 250] width 10 height 10
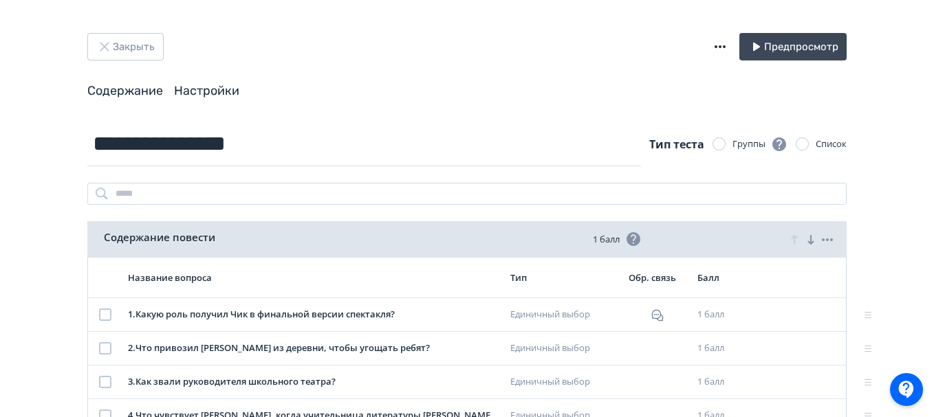
click at [206, 96] on link "Настройки" at bounding box center [206, 90] width 65 height 15
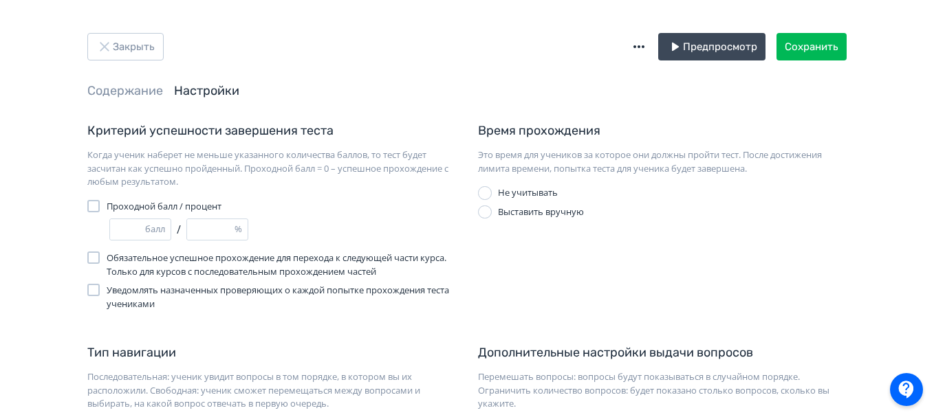
scroll to position [67, 0]
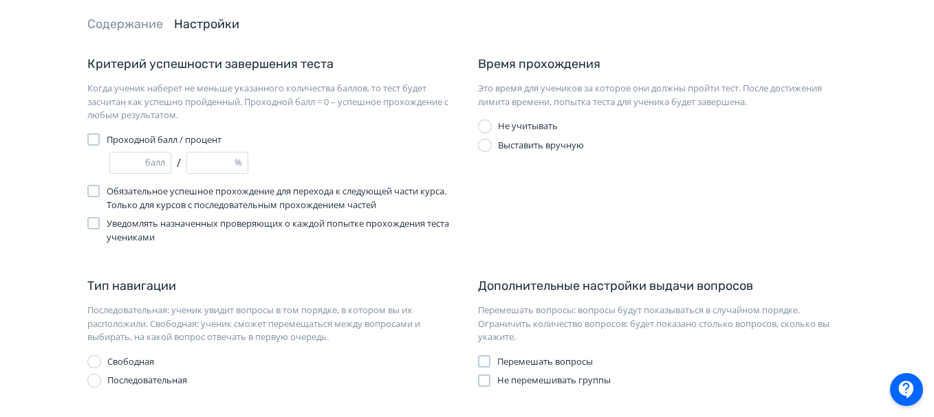
click at [483, 144] on div at bounding box center [485, 146] width 14 height 14
click at [591, 165] on input "*" at bounding box center [596, 168] width 46 height 21
click at [619, 166] on div "м." at bounding box center [626, 169] width 14 height 14
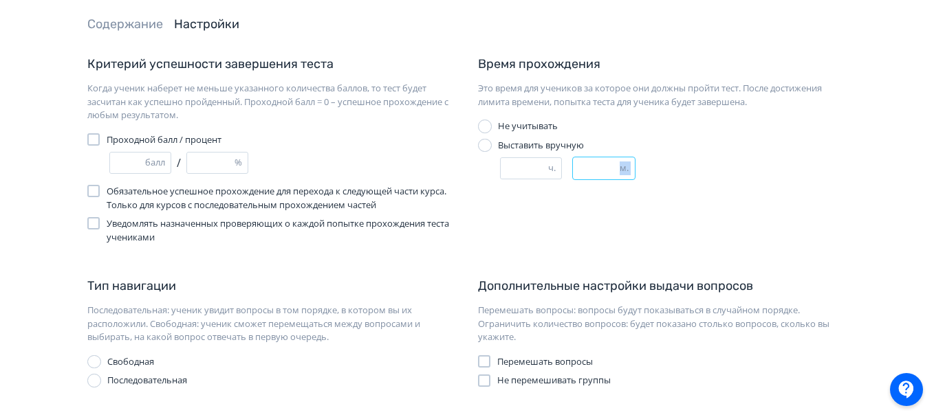
click at [625, 166] on div "м." at bounding box center [626, 169] width 14 height 14
click at [611, 164] on input "*" at bounding box center [596, 168] width 46 height 21
click at [613, 166] on input "*" at bounding box center [596, 168] width 46 height 21
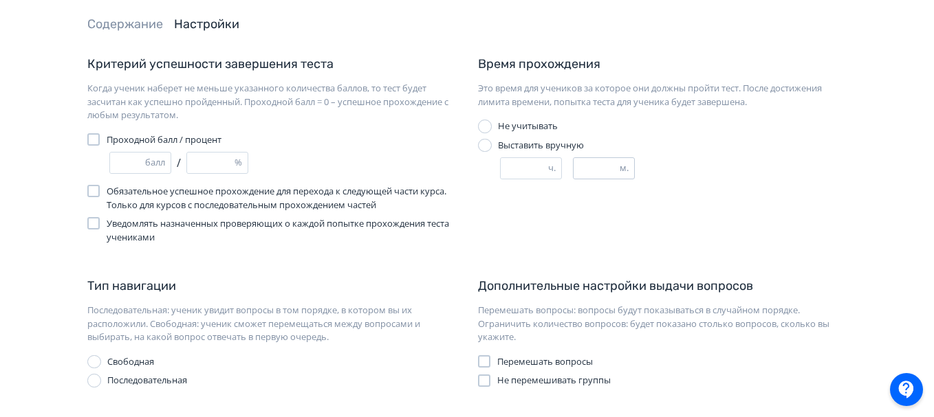
click at [613, 166] on input "*" at bounding box center [596, 168] width 46 height 21
type input "*"
click at [613, 166] on input "*" at bounding box center [596, 168] width 46 height 21
click at [630, 121] on div "Не учитывать" at bounding box center [662, 127] width 369 height 14
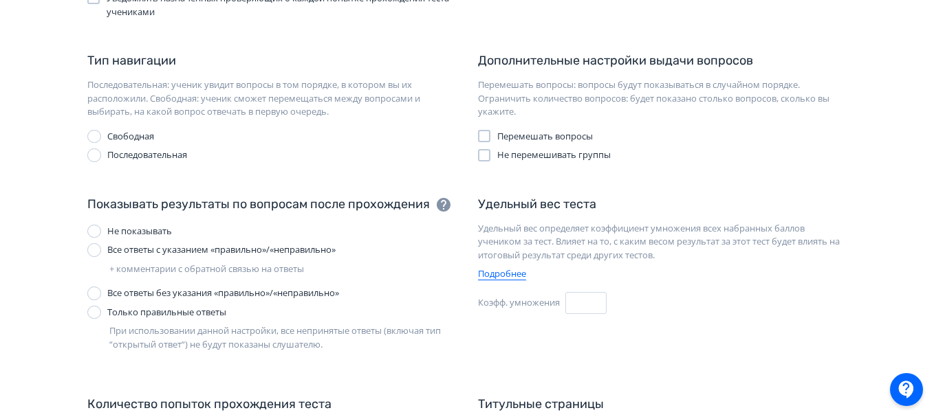
scroll to position [293, 0]
click at [98, 250] on div at bounding box center [94, 250] width 14 height 14
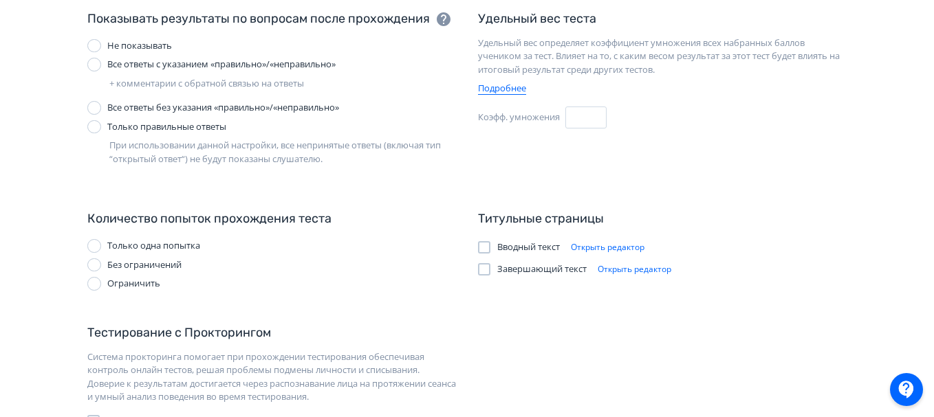
scroll to position [479, 0]
click at [95, 283] on div at bounding box center [94, 283] width 14 height 14
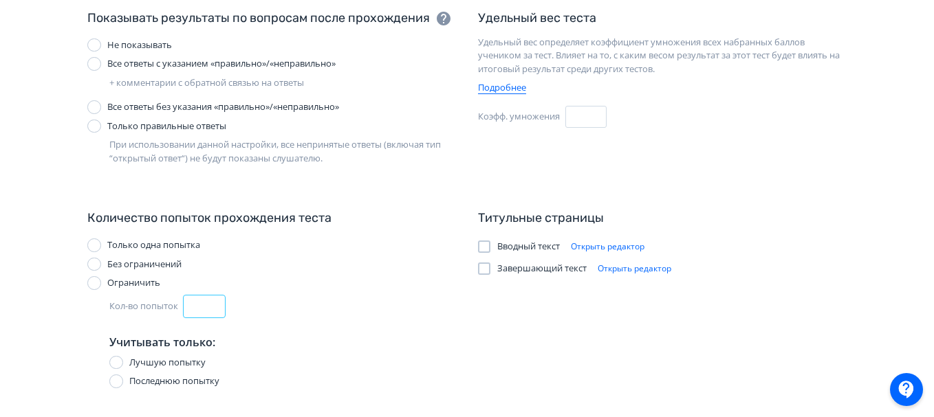
click at [197, 308] on input "*" at bounding box center [204, 307] width 41 height 22
type input "*"
click at [214, 300] on input "*" at bounding box center [204, 307] width 41 height 22
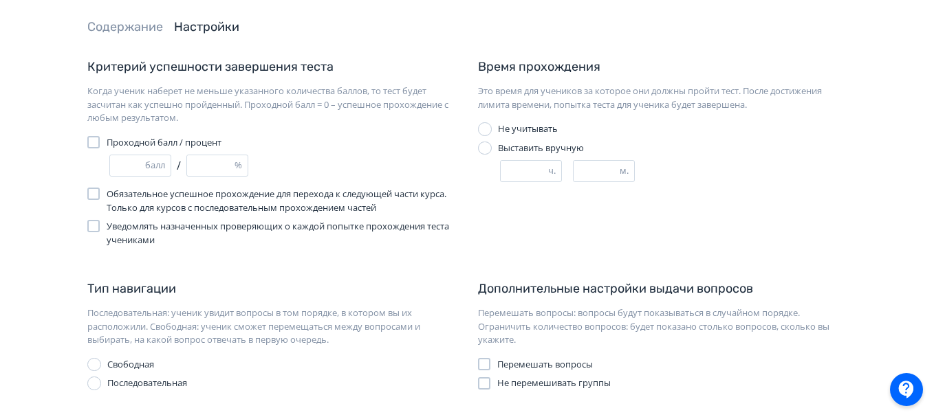
scroll to position [0, 0]
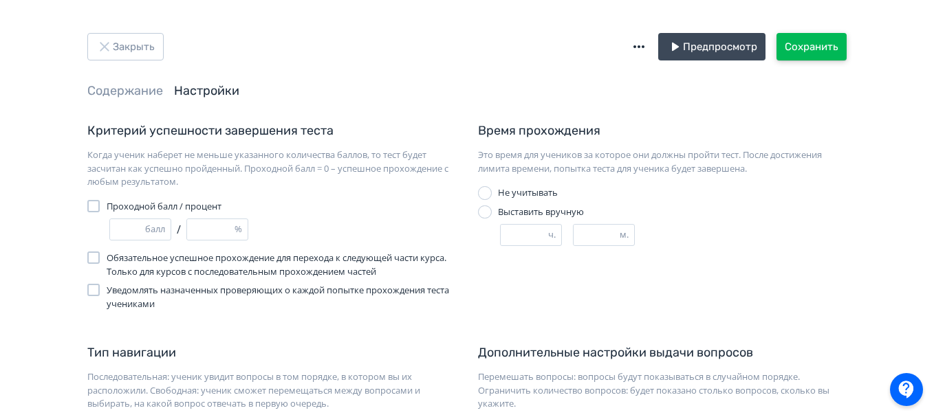
click at [791, 50] on button "Сохранить" at bounding box center [811, 47] width 70 height 28
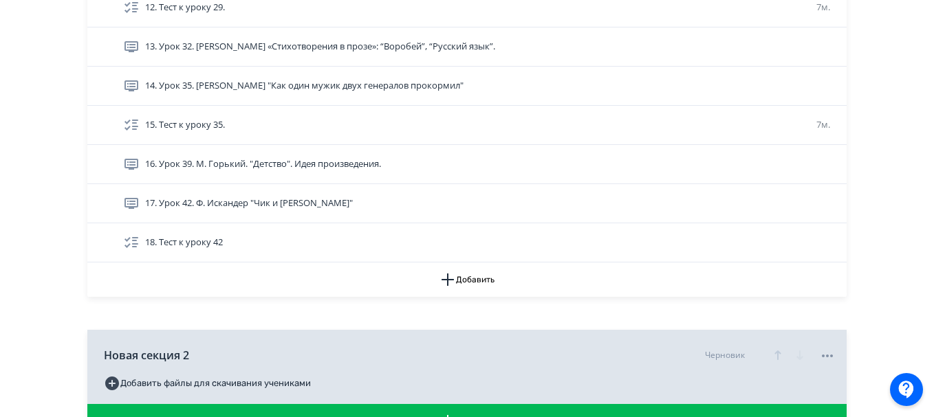
scroll to position [825, 0]
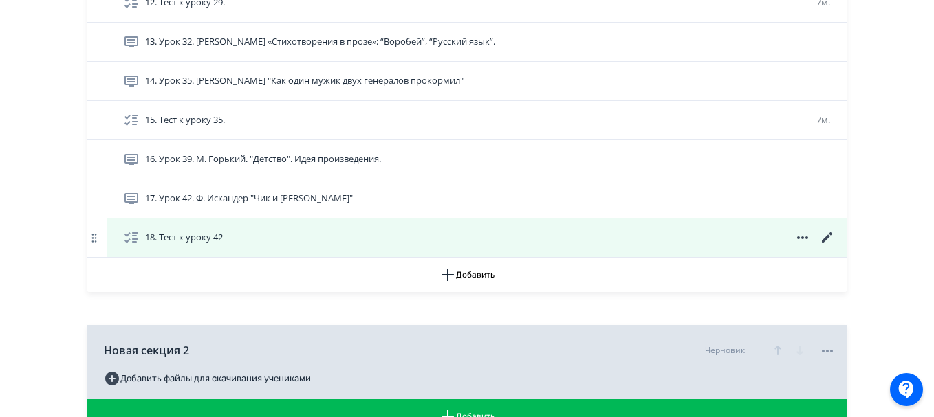
click at [830, 238] on icon at bounding box center [827, 238] width 17 height 17
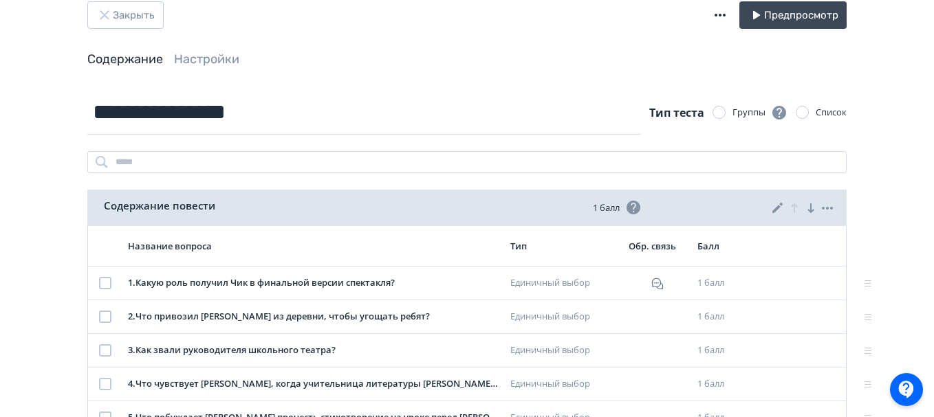
scroll to position [32, 0]
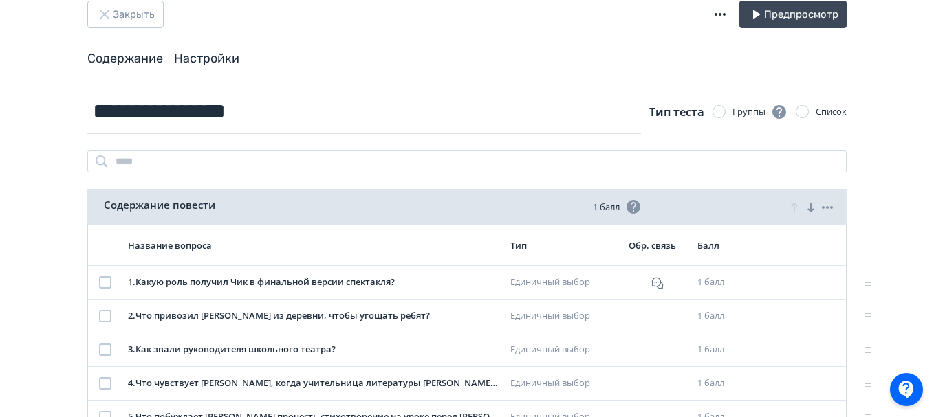
click at [202, 61] on link "Настройки" at bounding box center [206, 58] width 65 height 15
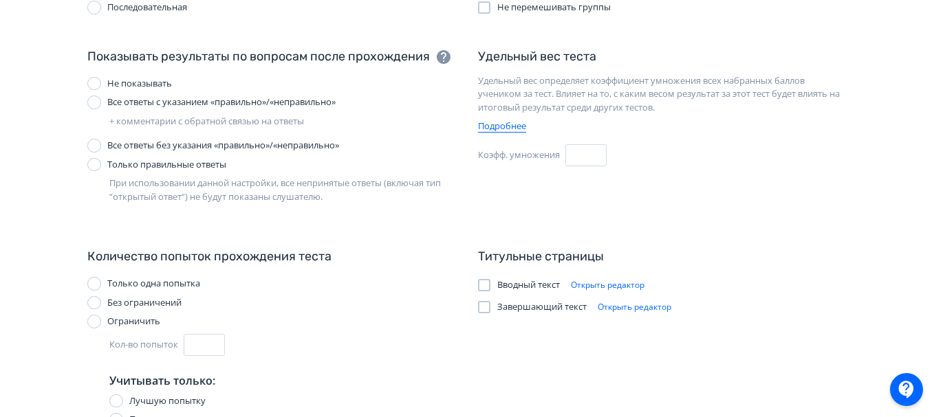
scroll to position [303, 0]
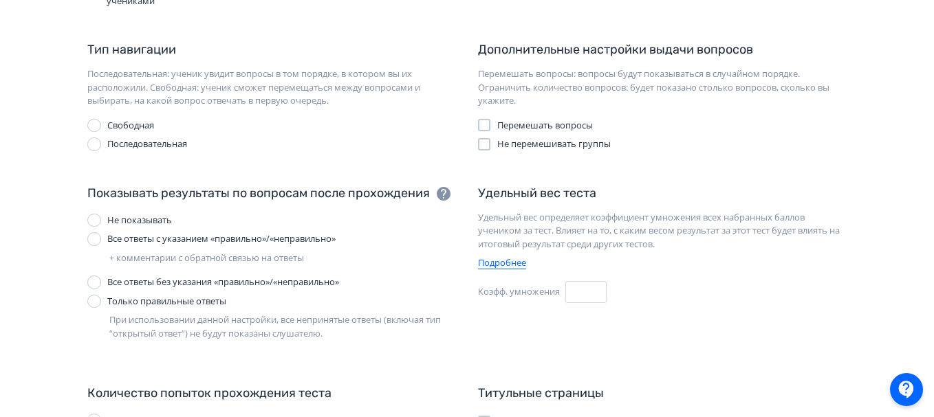
click at [485, 122] on div at bounding box center [484, 125] width 12 height 12
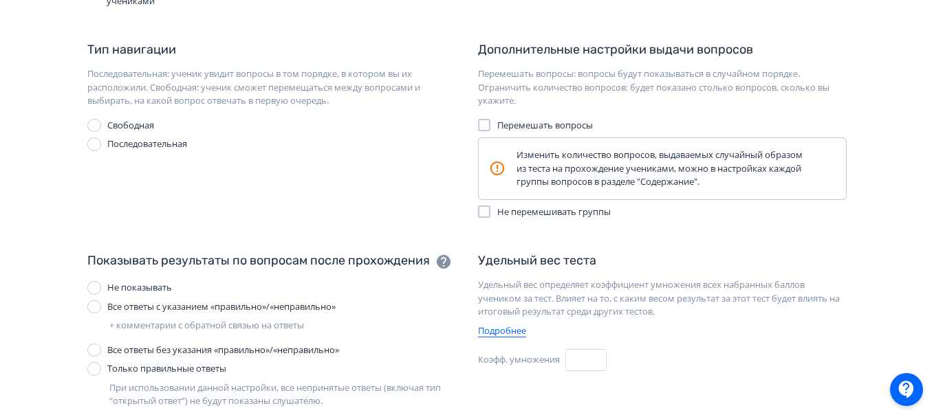
scroll to position [0, 0]
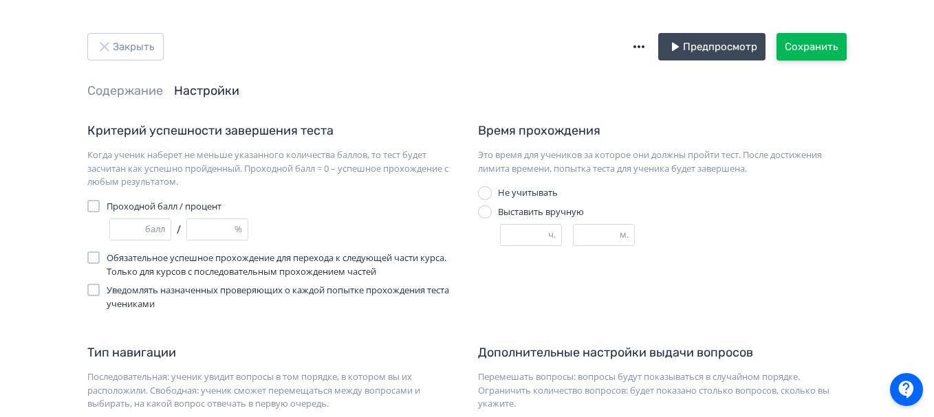
click at [797, 47] on button "Сохранить" at bounding box center [811, 47] width 70 height 28
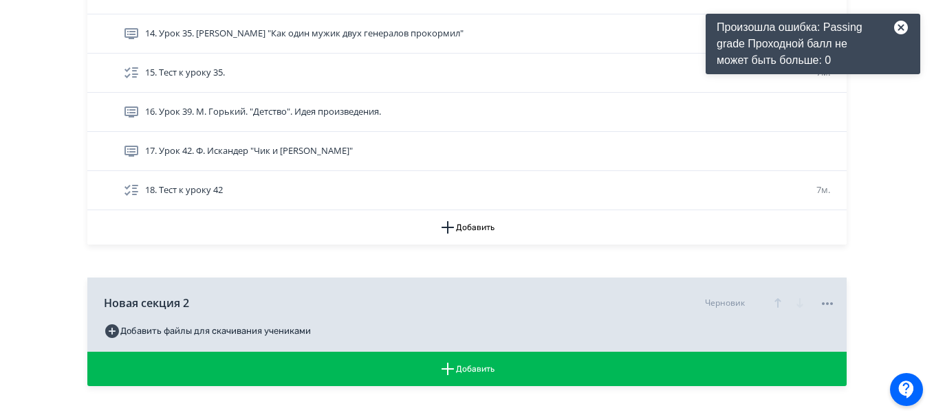
scroll to position [957, 0]
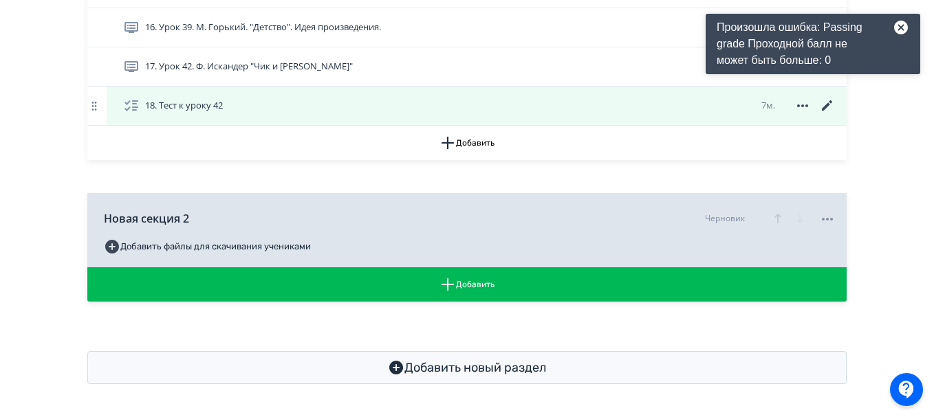
click at [823, 105] on icon at bounding box center [827, 106] width 17 height 17
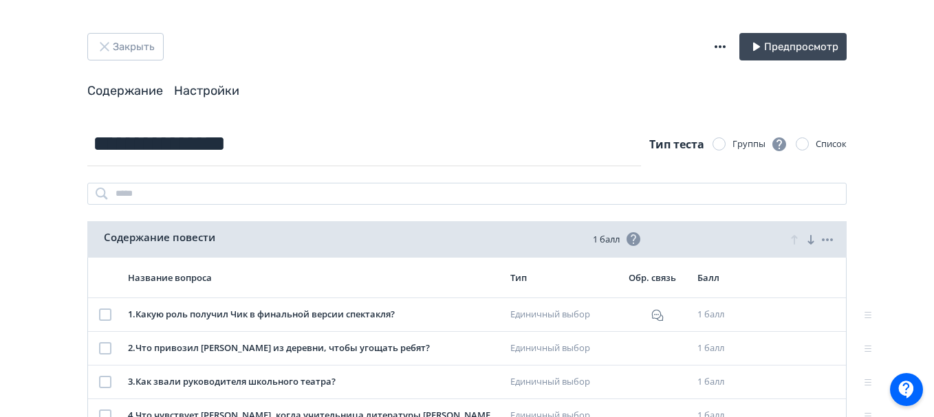
click at [180, 91] on link "Настройки" at bounding box center [206, 90] width 65 height 15
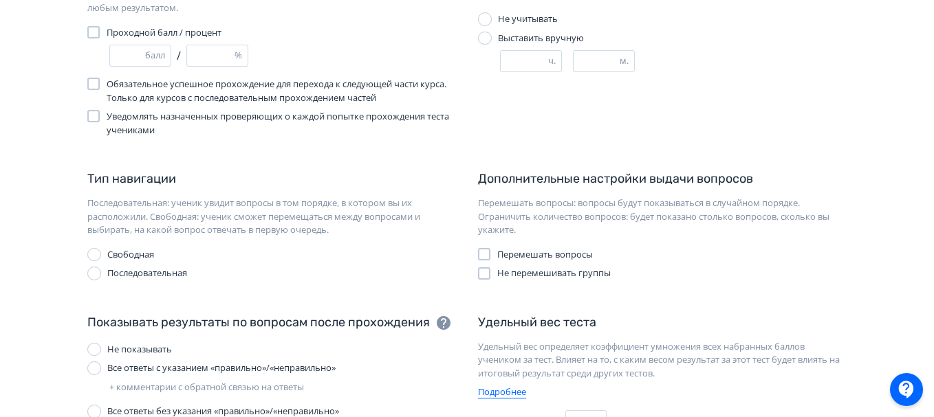
scroll to position [177, 0]
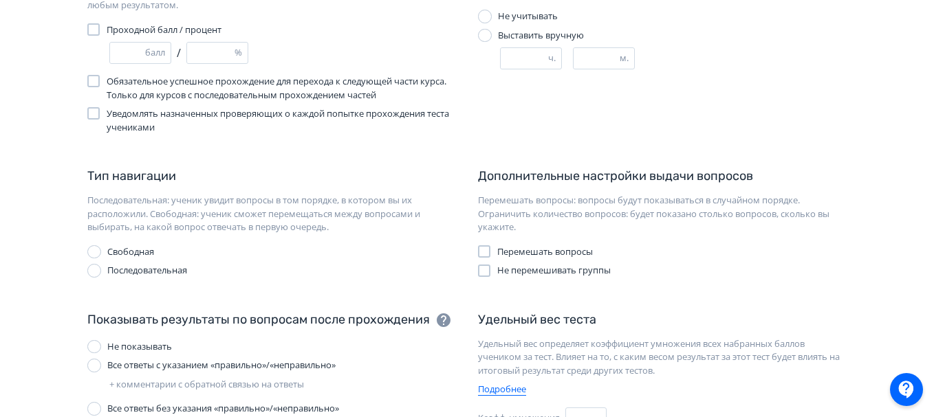
click at [487, 271] on div at bounding box center [484, 271] width 12 height 12
click at [481, 248] on div at bounding box center [484, 251] width 12 height 12
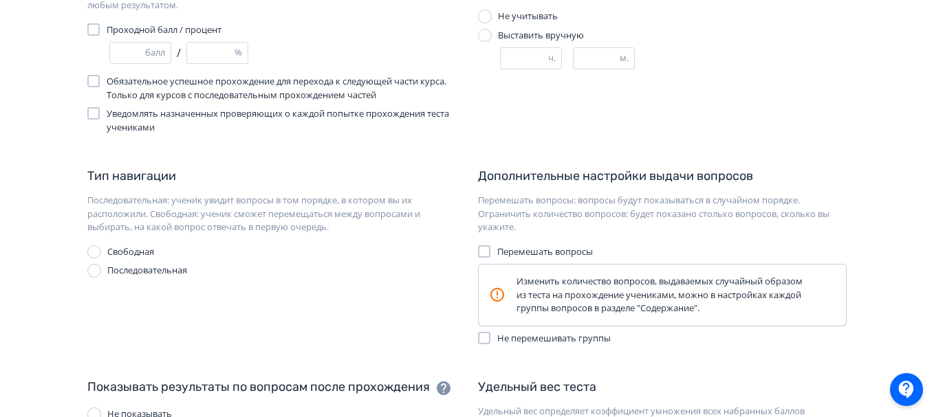
scroll to position [0, 0]
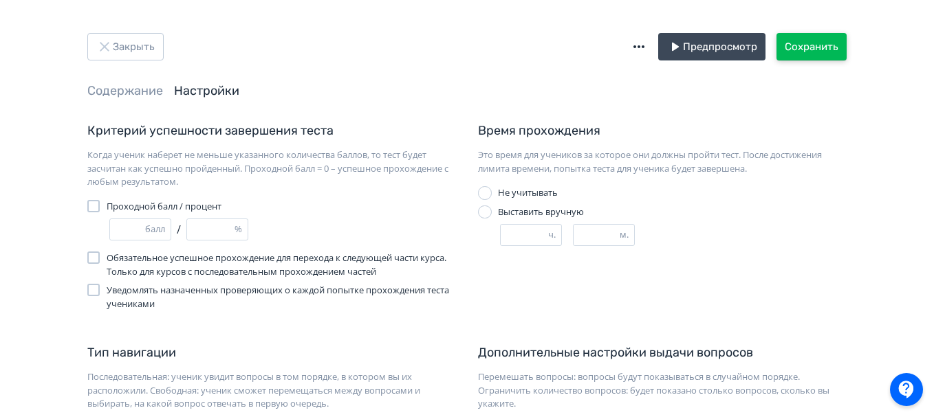
click at [820, 37] on button "Сохранить" at bounding box center [811, 47] width 70 height 28
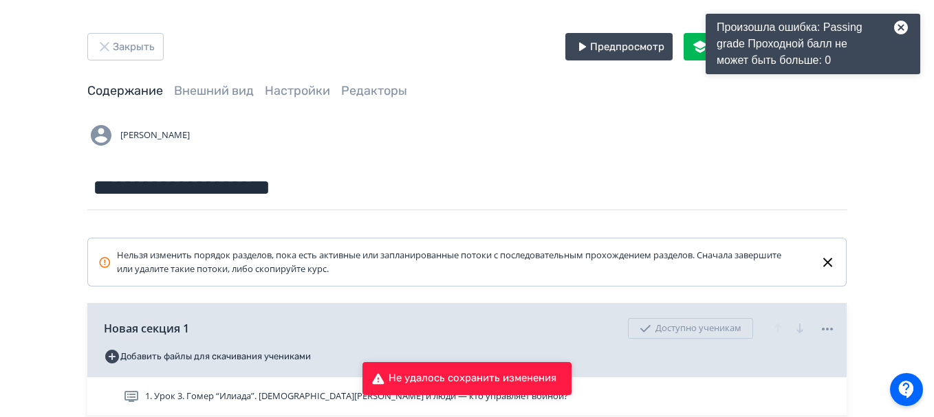
click at [898, 30] on icon at bounding box center [895, 27] width 28 height 17
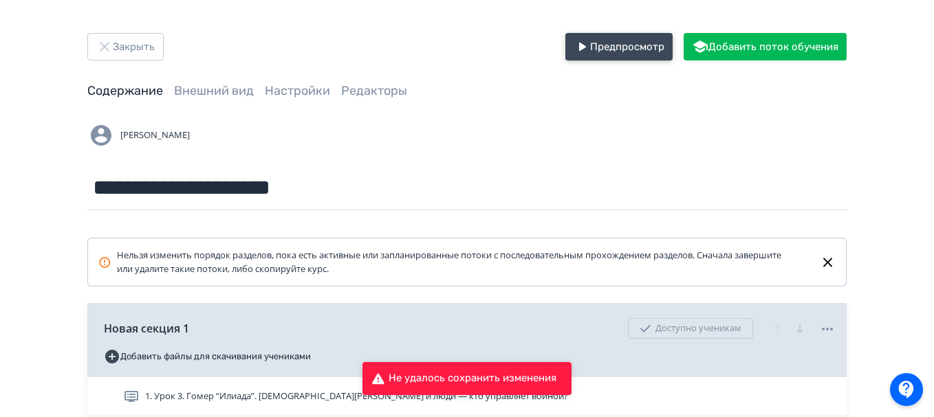
click at [608, 36] on button "Предпросмотр" at bounding box center [618, 47] width 107 height 28
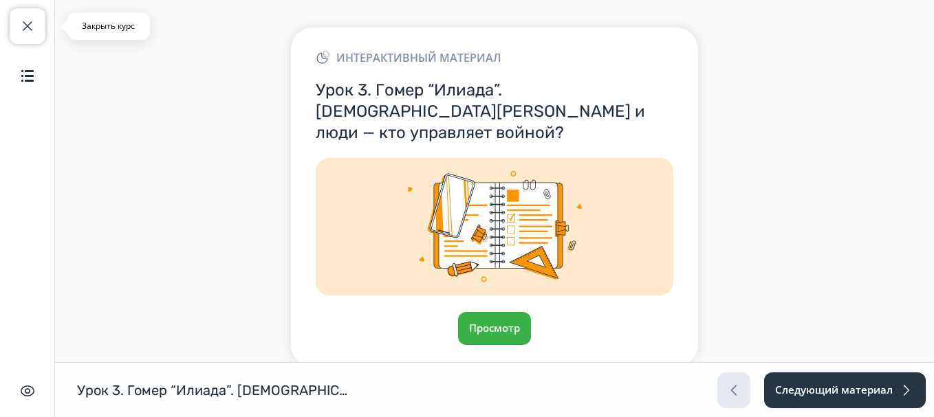
click at [32, 18] on span "button" at bounding box center [27, 26] width 17 height 17
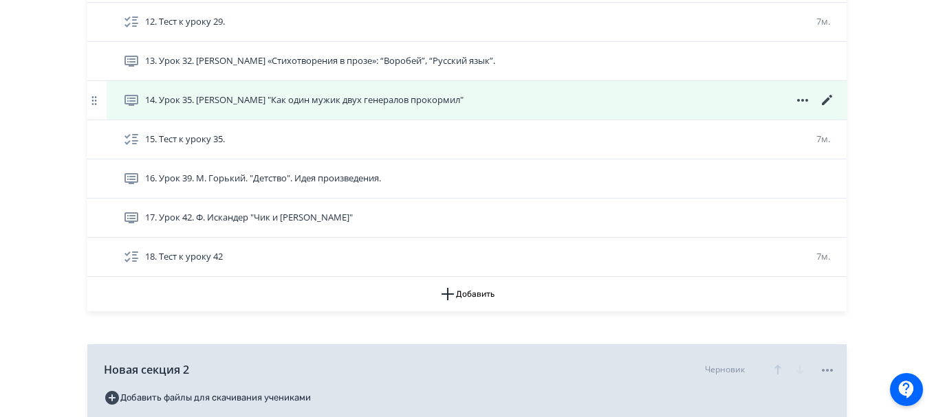
scroll to position [807, 0]
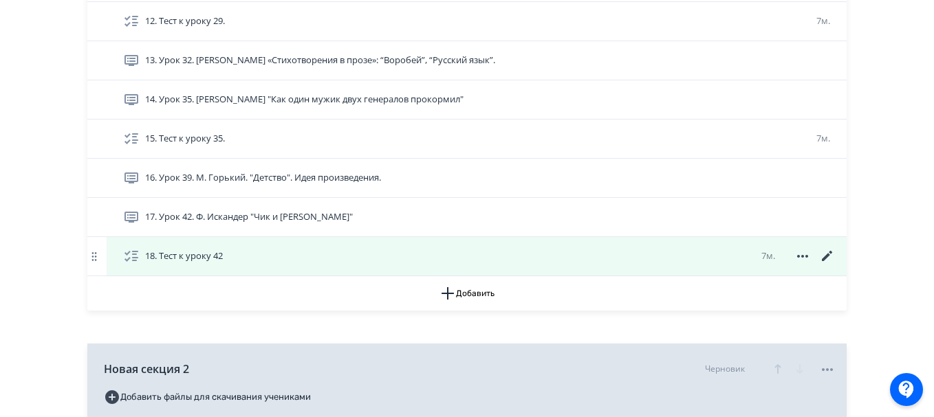
click at [824, 257] on icon at bounding box center [827, 256] width 17 height 17
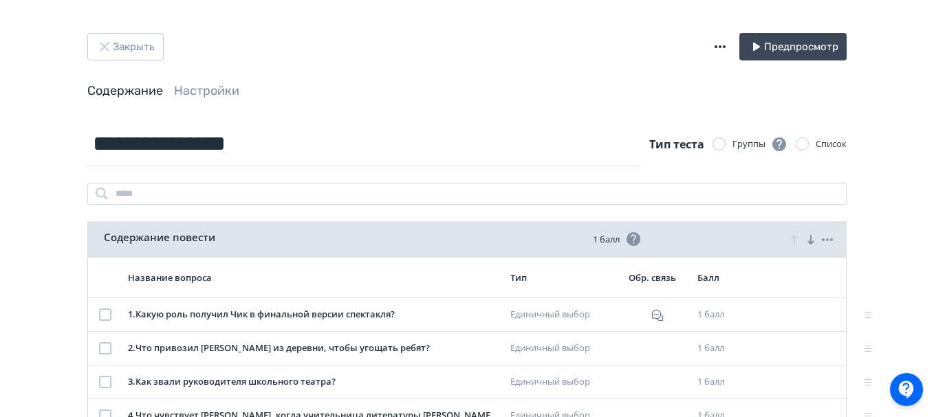
click at [752, 67] on header "Закрыть Предпросмотр Содержание Настройки" at bounding box center [466, 66] width 759 height 67
click at [752, 49] on icon "button" at bounding box center [755, 47] width 17 height 17
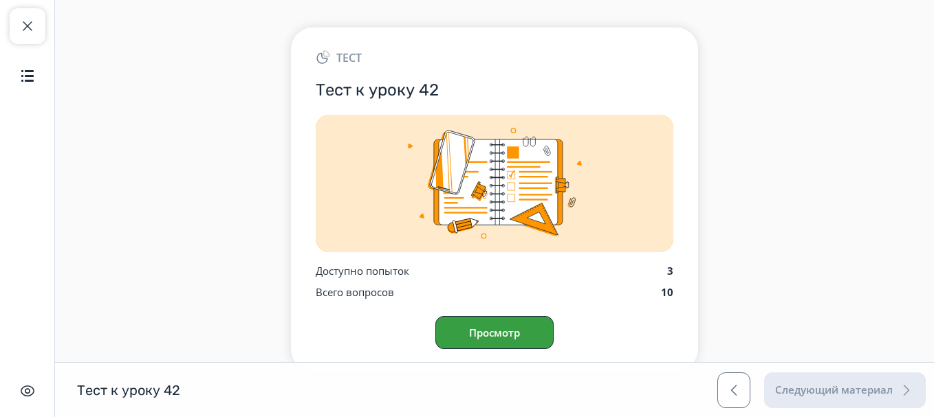
click at [505, 334] on button "Просмотр" at bounding box center [494, 332] width 118 height 33
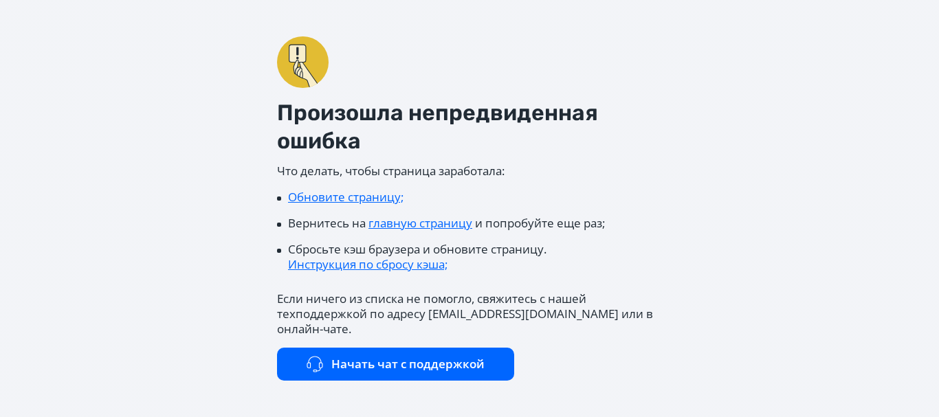
click at [310, 204] on link "Обновите страницу;" at bounding box center [346, 197] width 116 height 16
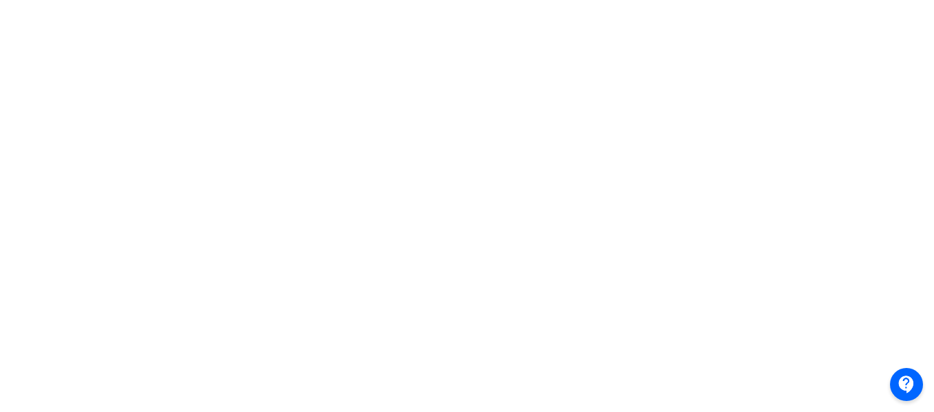
scroll to position [447, 0]
click at [14, 220] on div at bounding box center [467, 75] width 934 height 619
